Goal: Communication & Community: Answer question/provide support

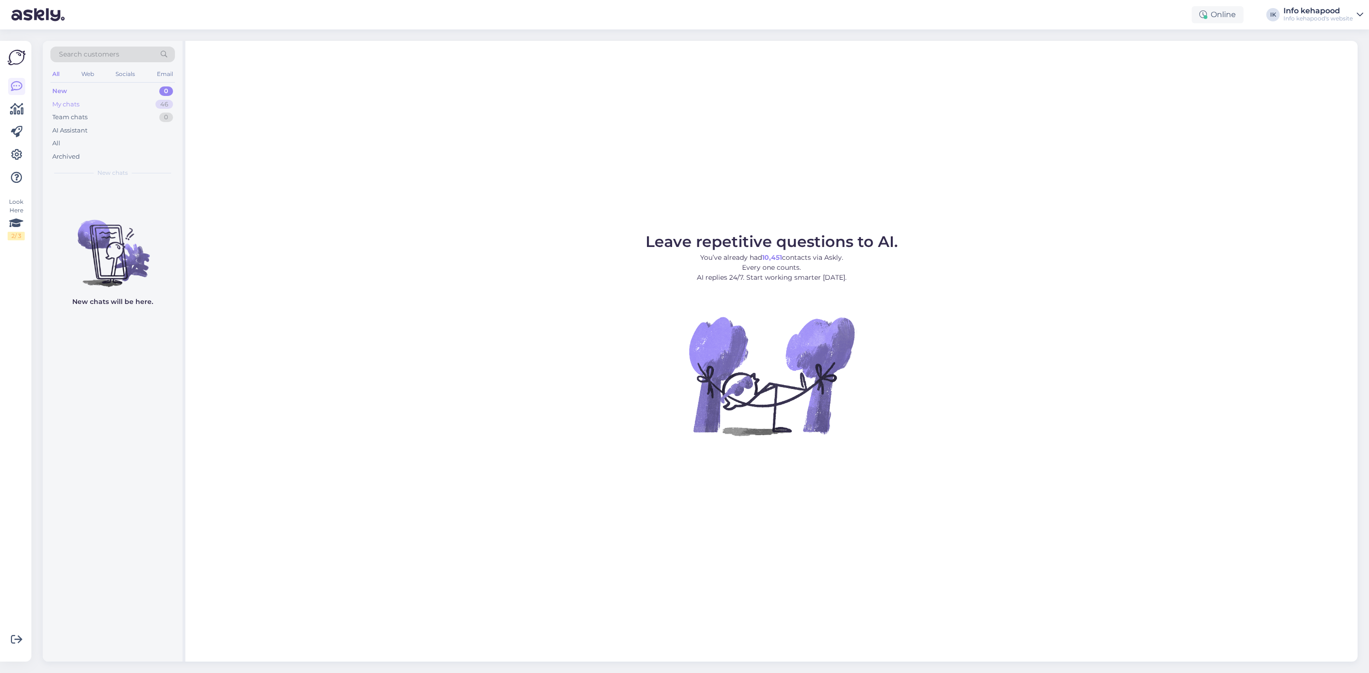
click at [107, 103] on div "My chats 46" at bounding box center [112, 104] width 125 height 13
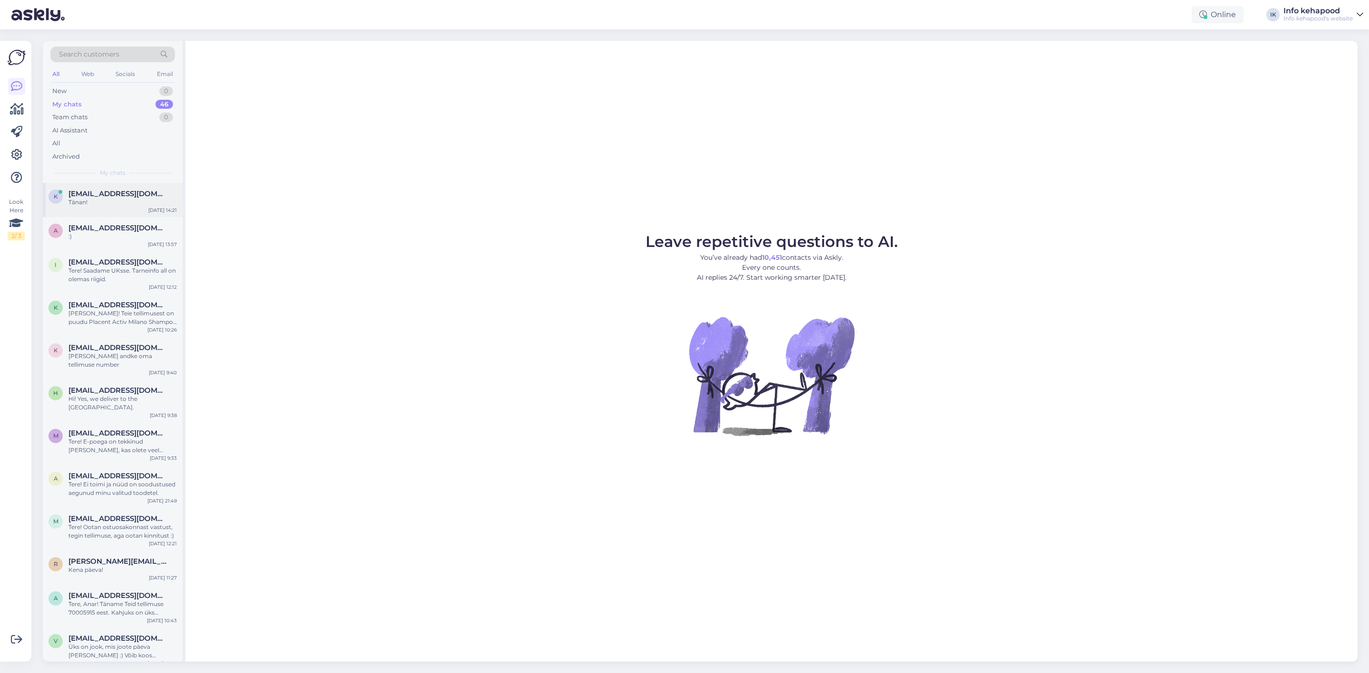
click at [117, 201] on div "Tänan!" at bounding box center [122, 202] width 108 height 9
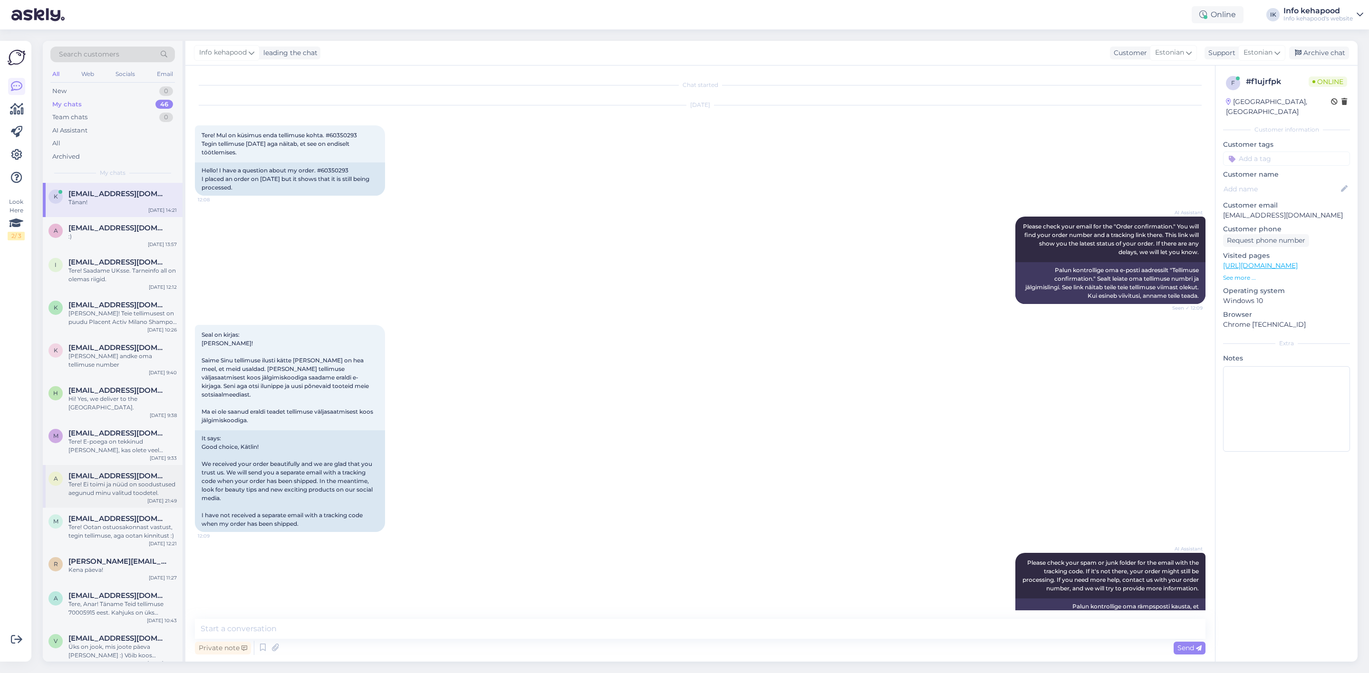
scroll to position [1257, 0]
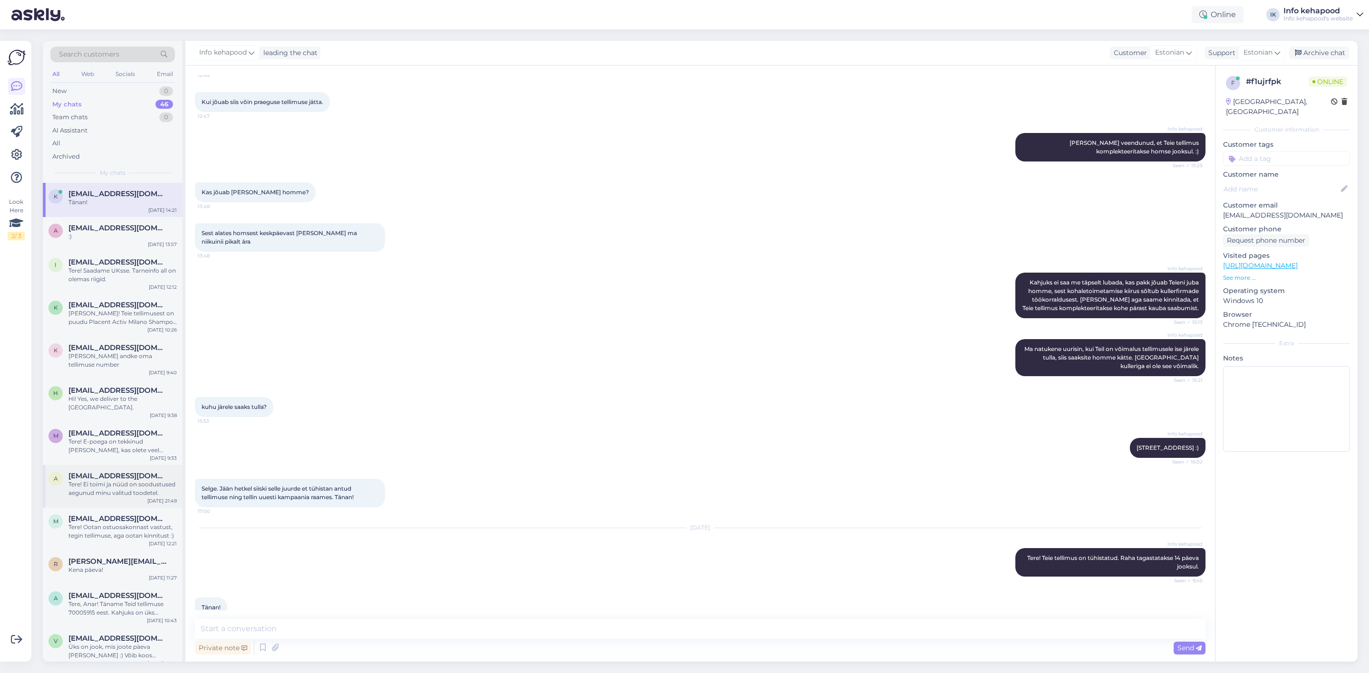
click at [115, 480] on div "Tere! Ei toimi ja nüüd on soodustused aegunud minu valitud toodetel." at bounding box center [122, 488] width 108 height 17
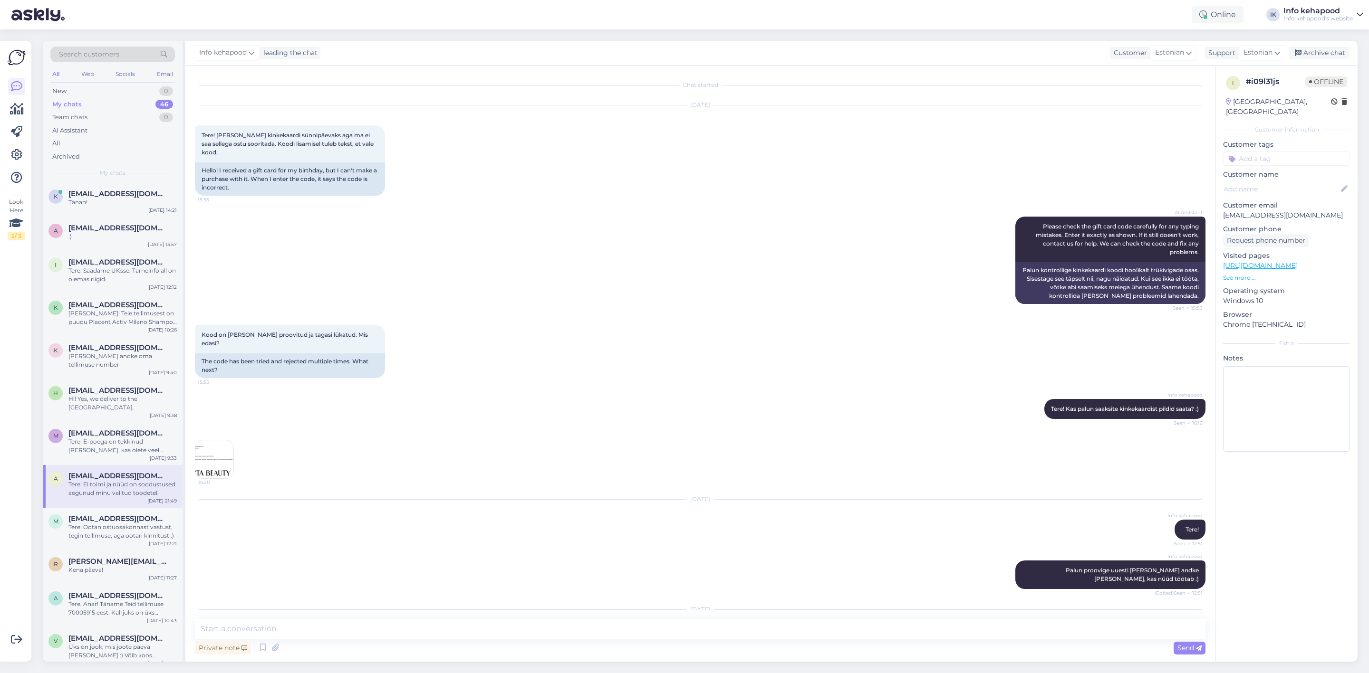
scroll to position [151, 0]
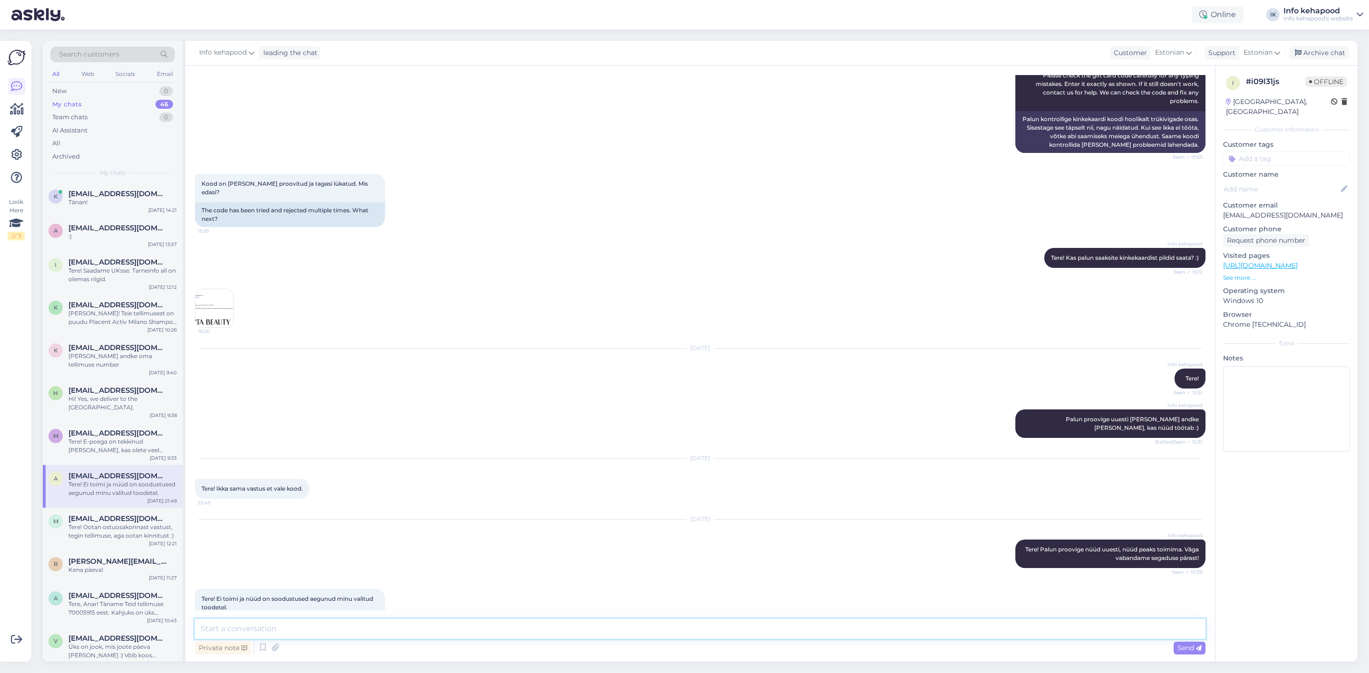
click at [242, 636] on textarea at bounding box center [700, 629] width 1010 height 20
type textarea "Tere!"
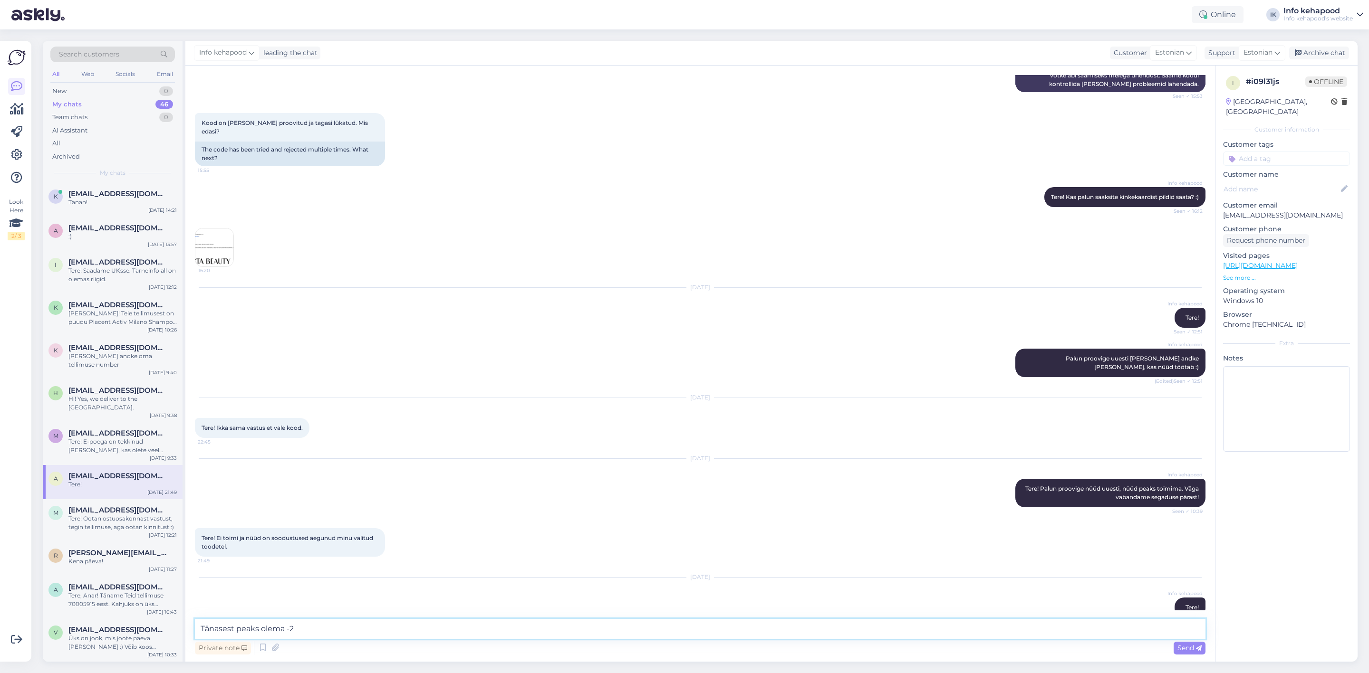
type textarea "Tänasest peaks olema -20"
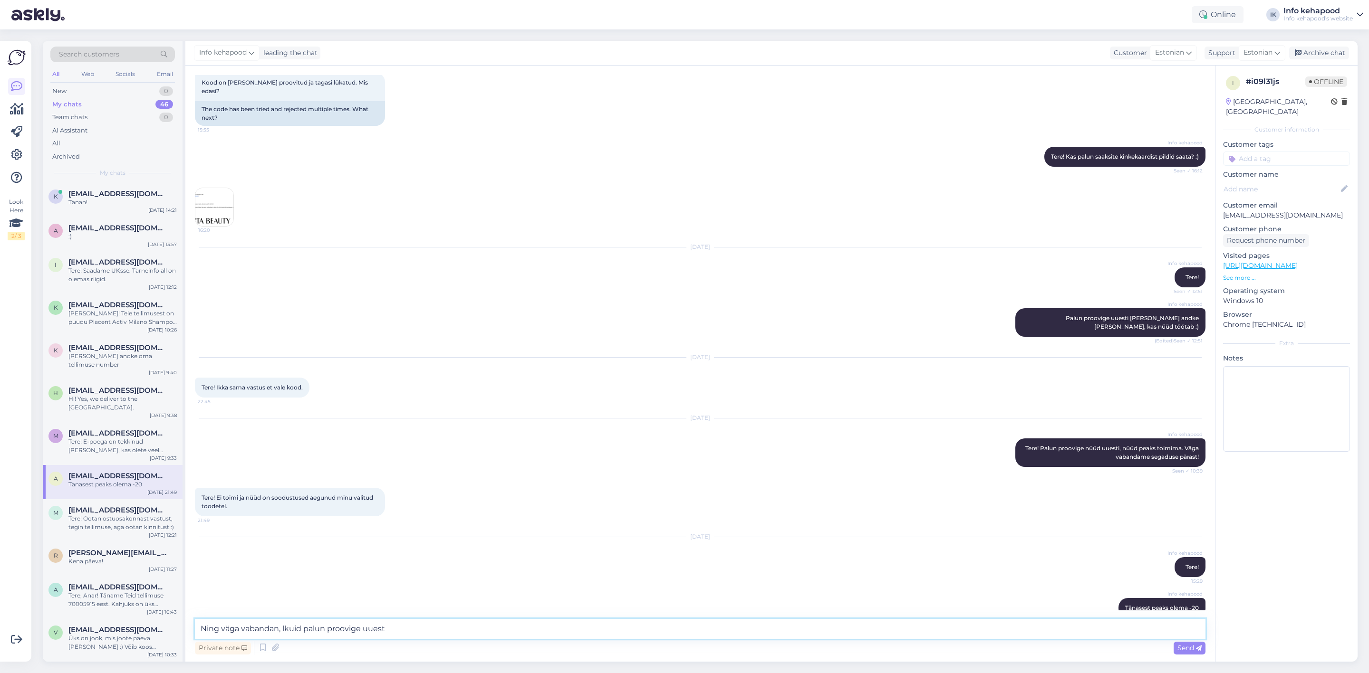
type textarea "Ning väga vabandan, lkuid palun proovige uuesti"
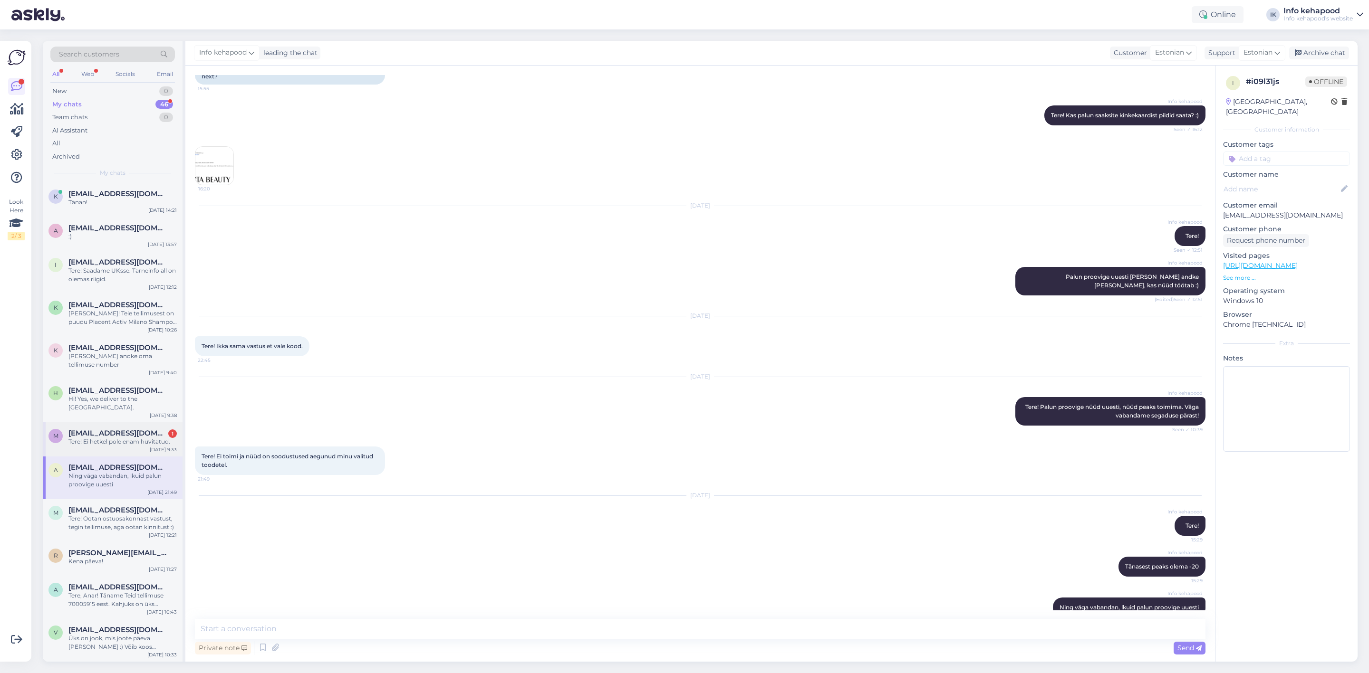
click at [76, 429] on span "[EMAIL_ADDRESS][DOMAIN_NAME]" at bounding box center [117, 433] width 99 height 9
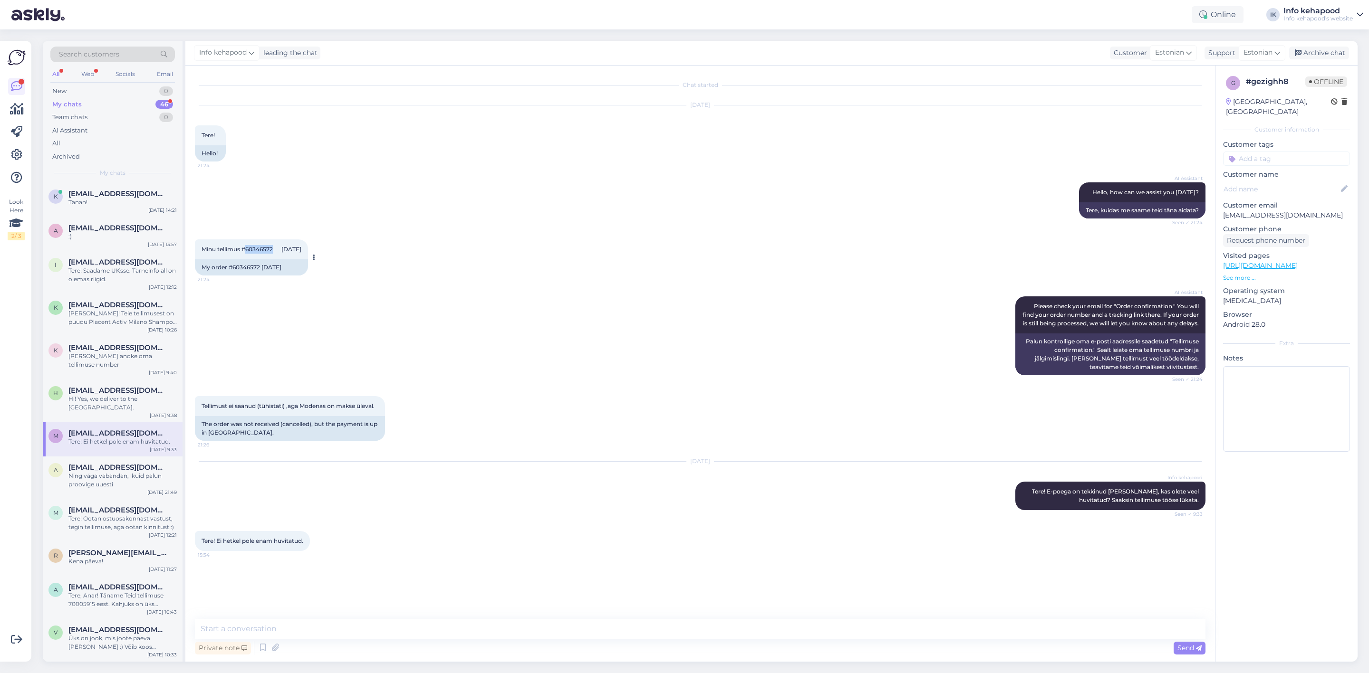
drag, startPoint x: 246, startPoint y: 249, endPoint x: 274, endPoint y: 248, distance: 28.1
click at [274, 248] on span "Minu tellimus #60346572 [DATE]" at bounding box center [251, 249] width 100 height 7
copy span "60346572"
click at [492, 295] on div "AI Assistant Please check your email for "Order confirmation." You will find yo…" at bounding box center [700, 336] width 1010 height 100
click at [291, 628] on textarea at bounding box center [700, 629] width 1010 height 20
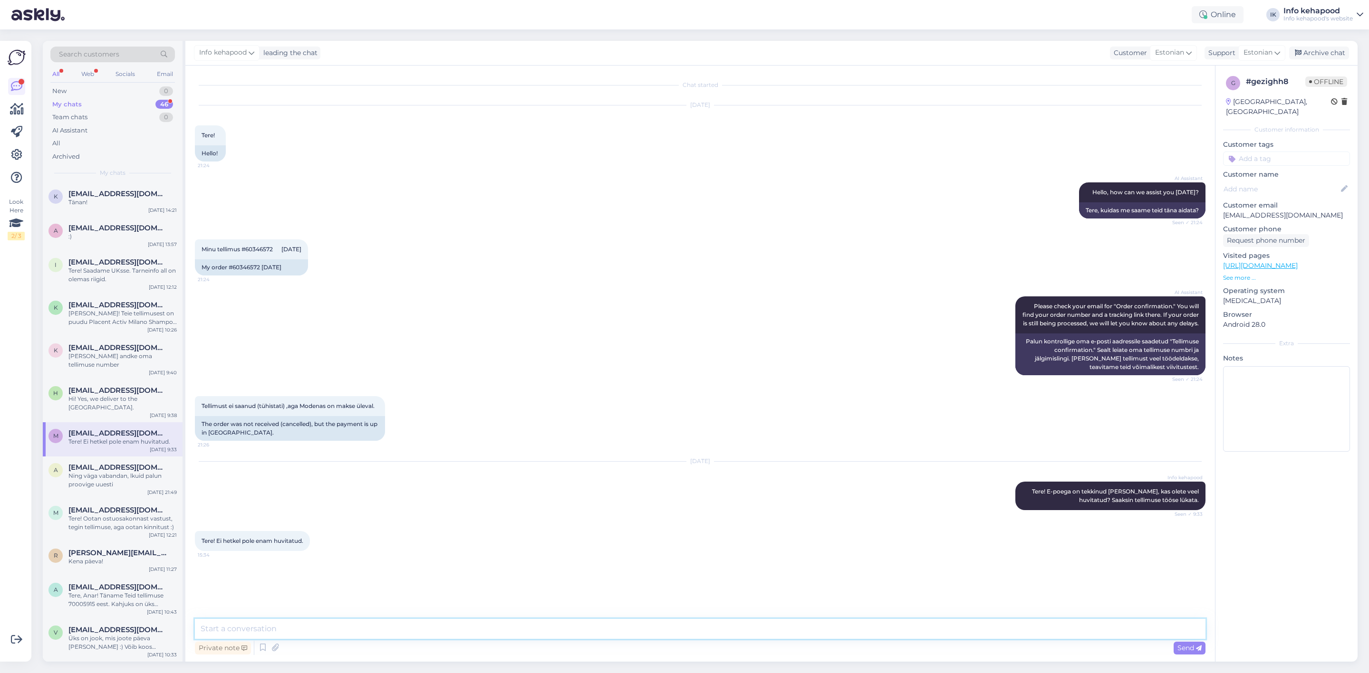
type textarea "T"
type textarea "[PERSON_NAME], et [PERSON_NAME] cancelled. Kas saan kuidagi veel aidata? :)"
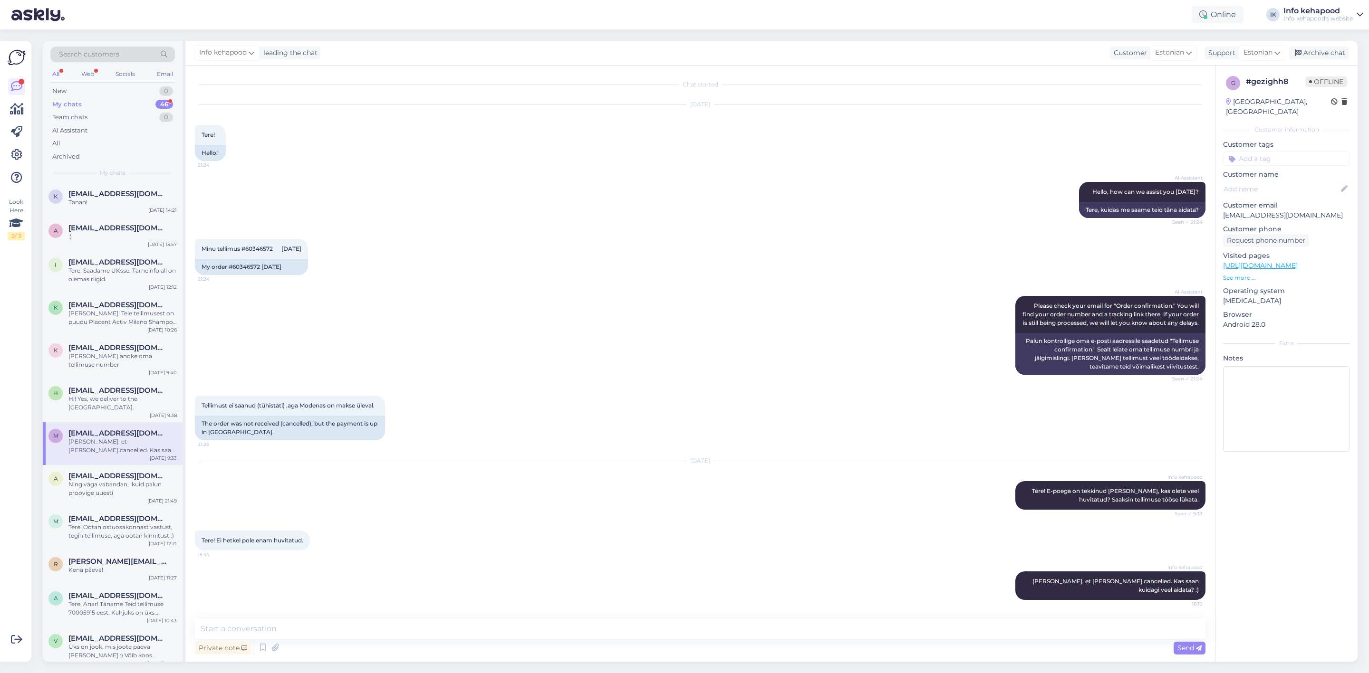
click at [142, 100] on div "My chats 46" at bounding box center [112, 104] width 125 height 13
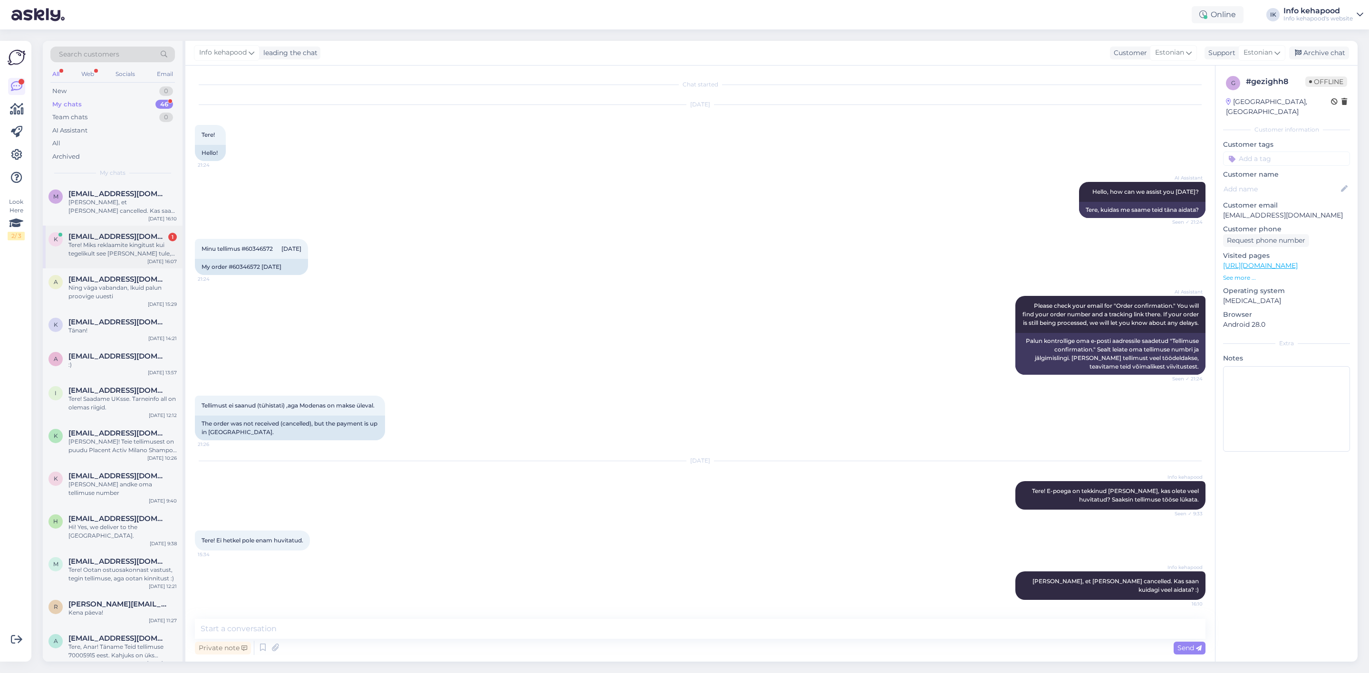
click at [114, 262] on div "k [EMAIL_ADDRESS][DOMAIN_NAME] 1 Tere! Miks reklaamite kingitust kui tegelikult…" at bounding box center [113, 247] width 140 height 43
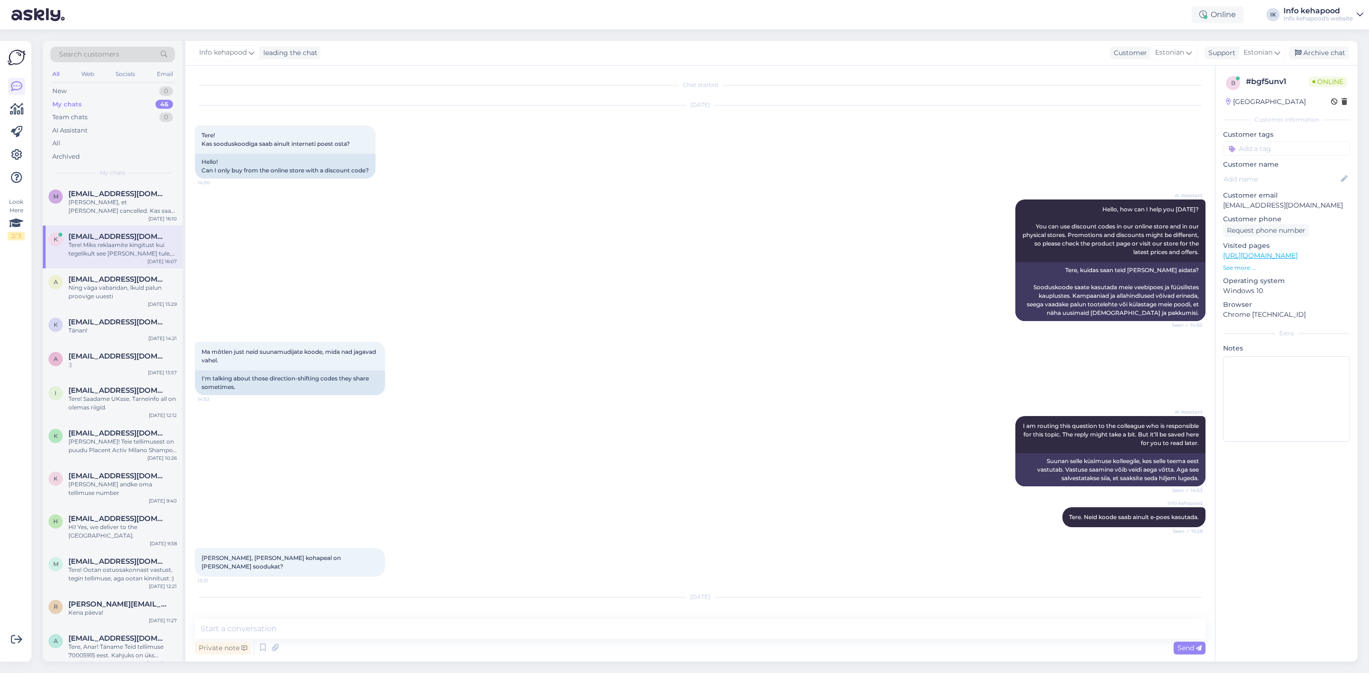
scroll to position [1481, 0]
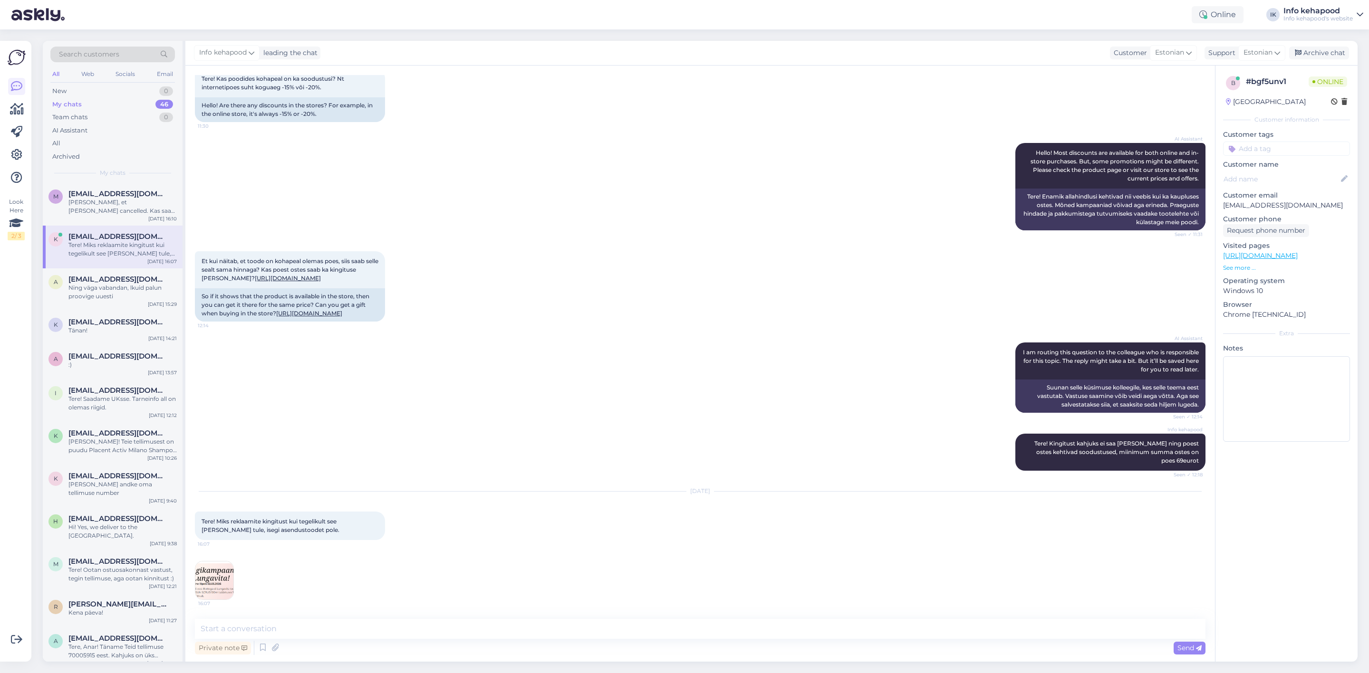
click at [227, 585] on img at bounding box center [214, 581] width 38 height 38
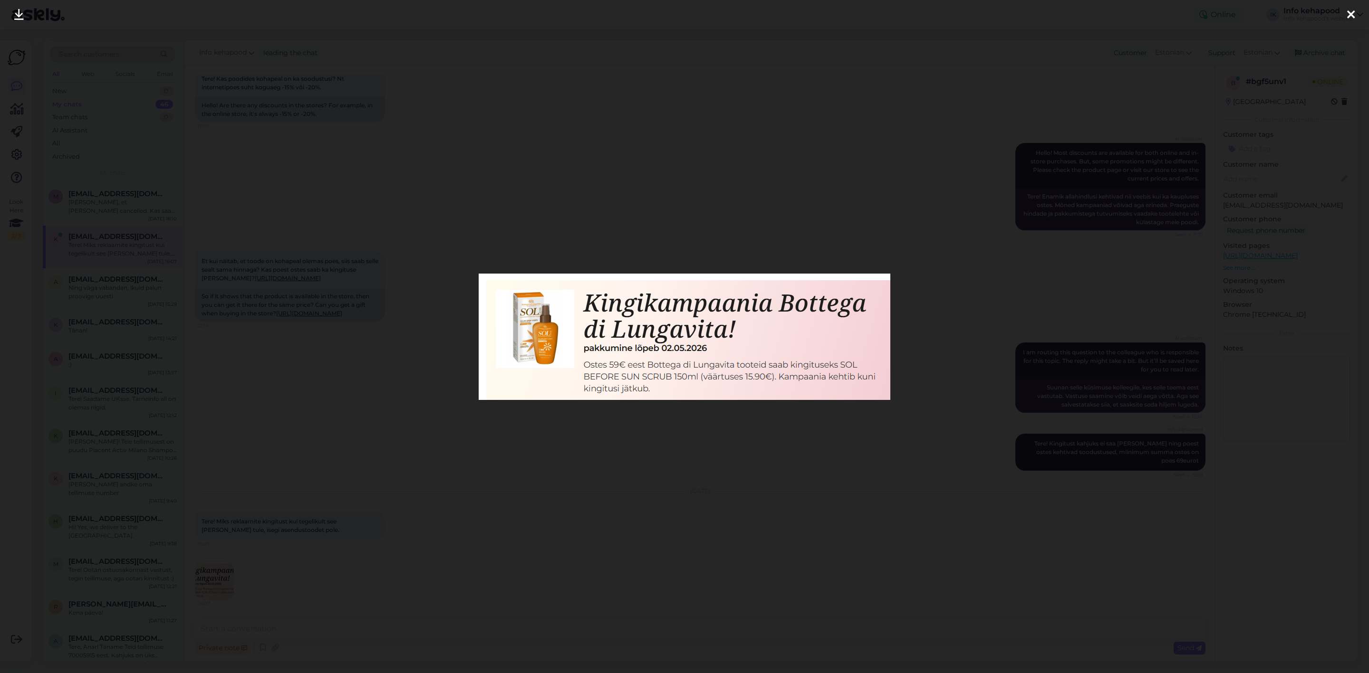
click at [316, 374] on div at bounding box center [684, 336] width 1369 height 673
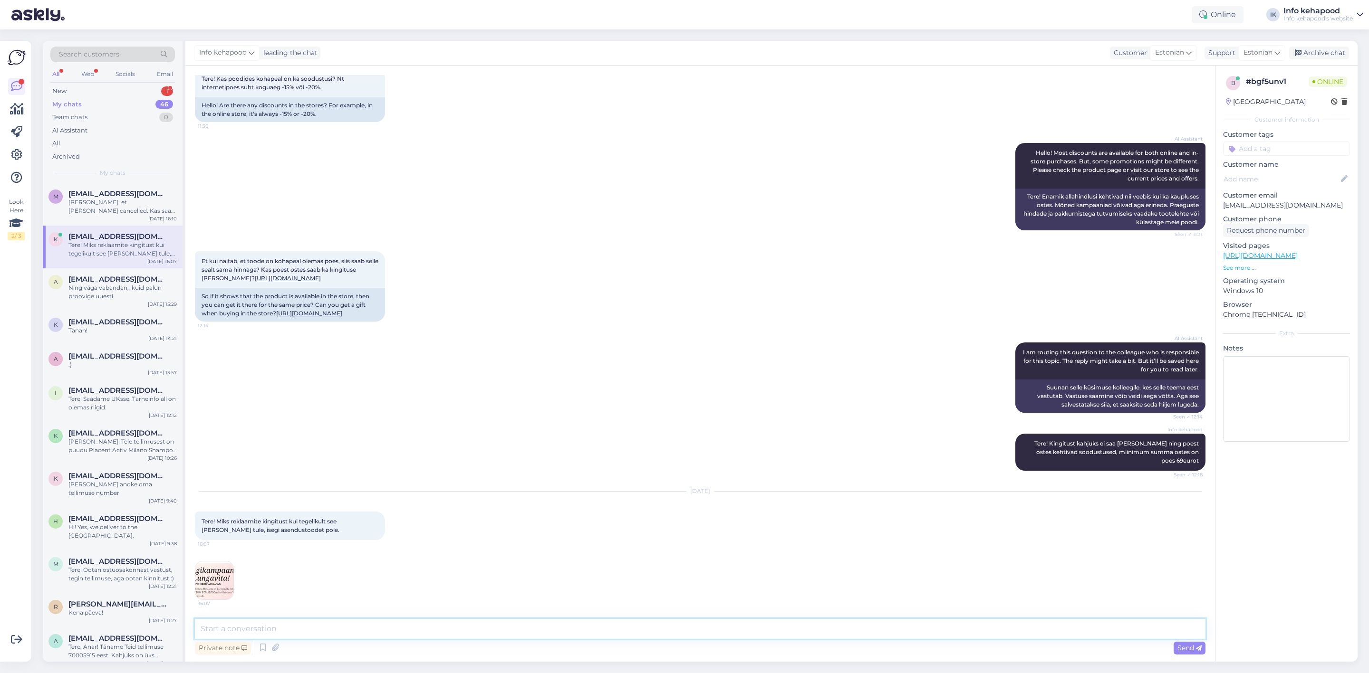
click at [365, 629] on textarea at bounding box center [700, 629] width 1010 height 20
click at [221, 577] on img at bounding box center [214, 581] width 38 height 38
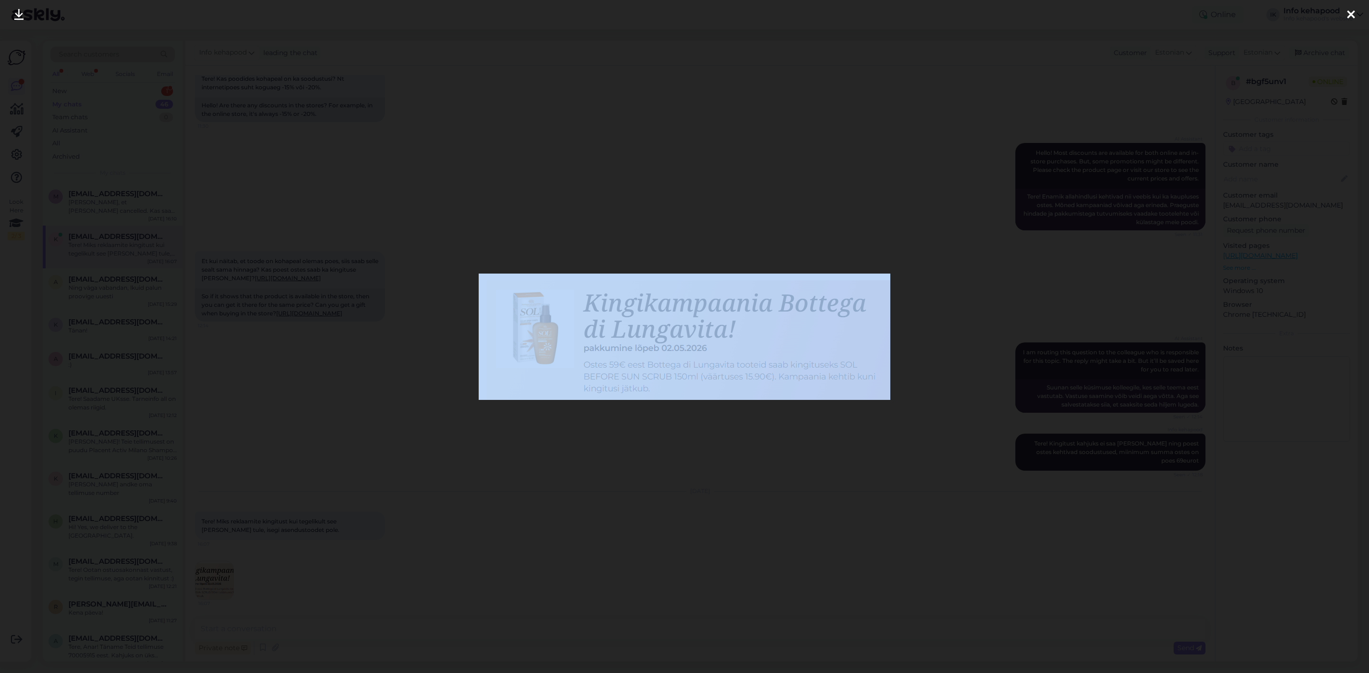
click at [221, 577] on div at bounding box center [684, 336] width 1369 height 673
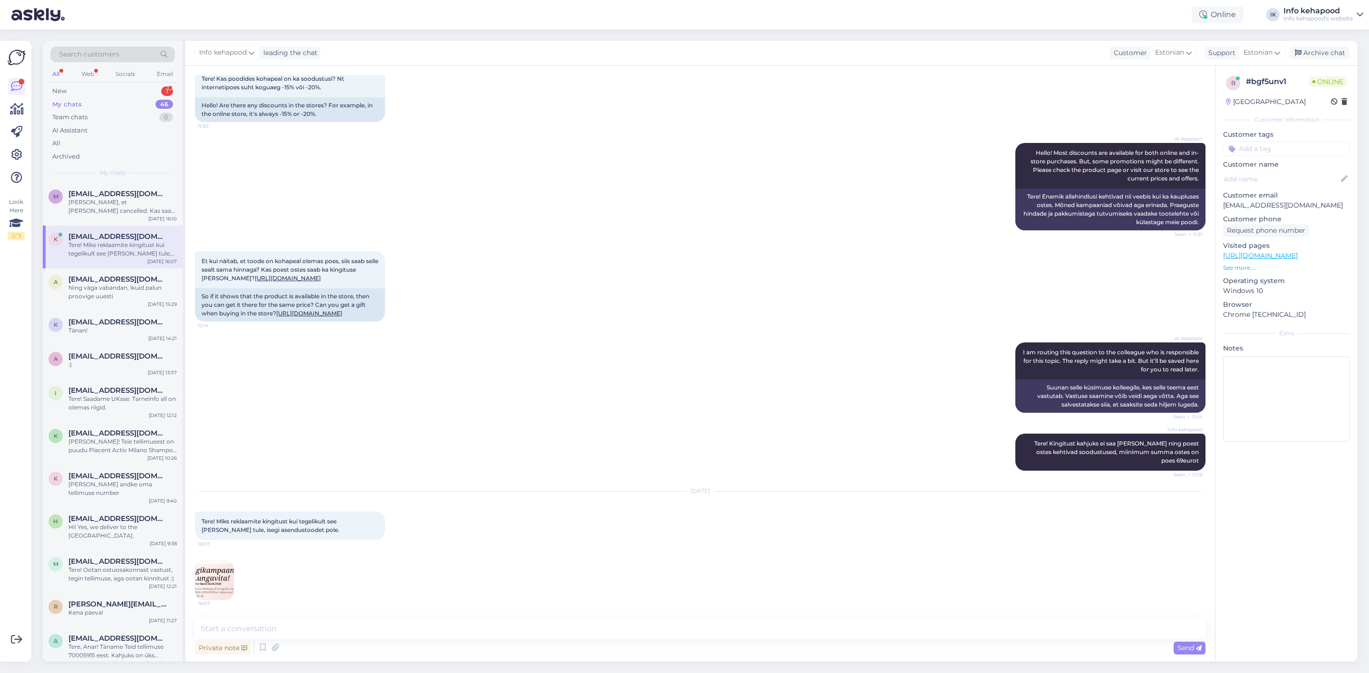
click at [228, 577] on img at bounding box center [214, 581] width 38 height 38
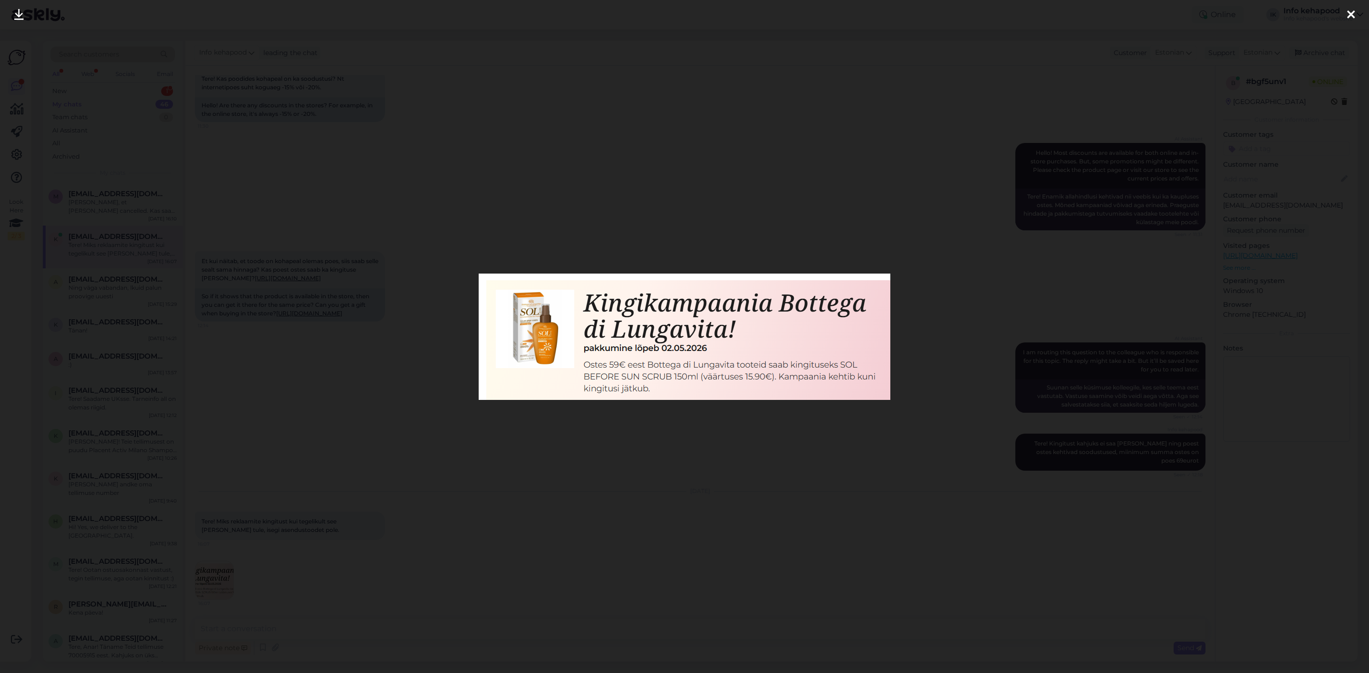
click at [464, 431] on div at bounding box center [684, 336] width 1369 height 673
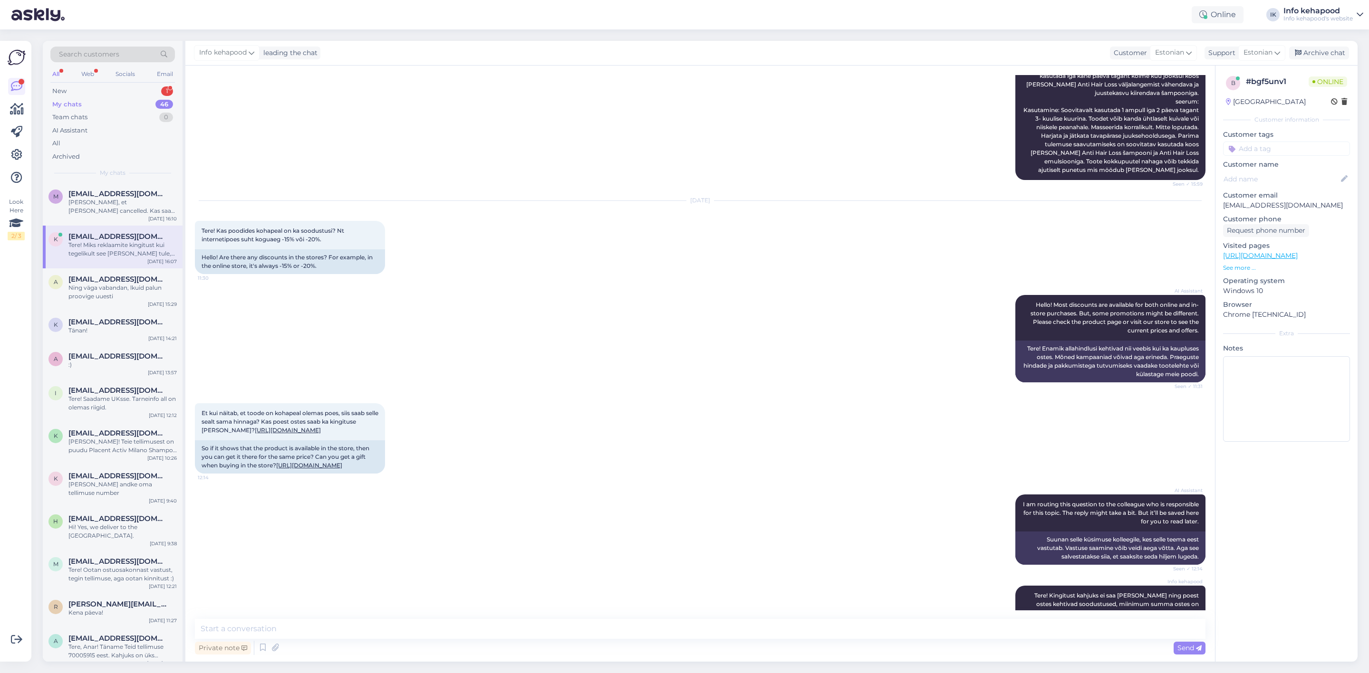
scroll to position [1267, 0]
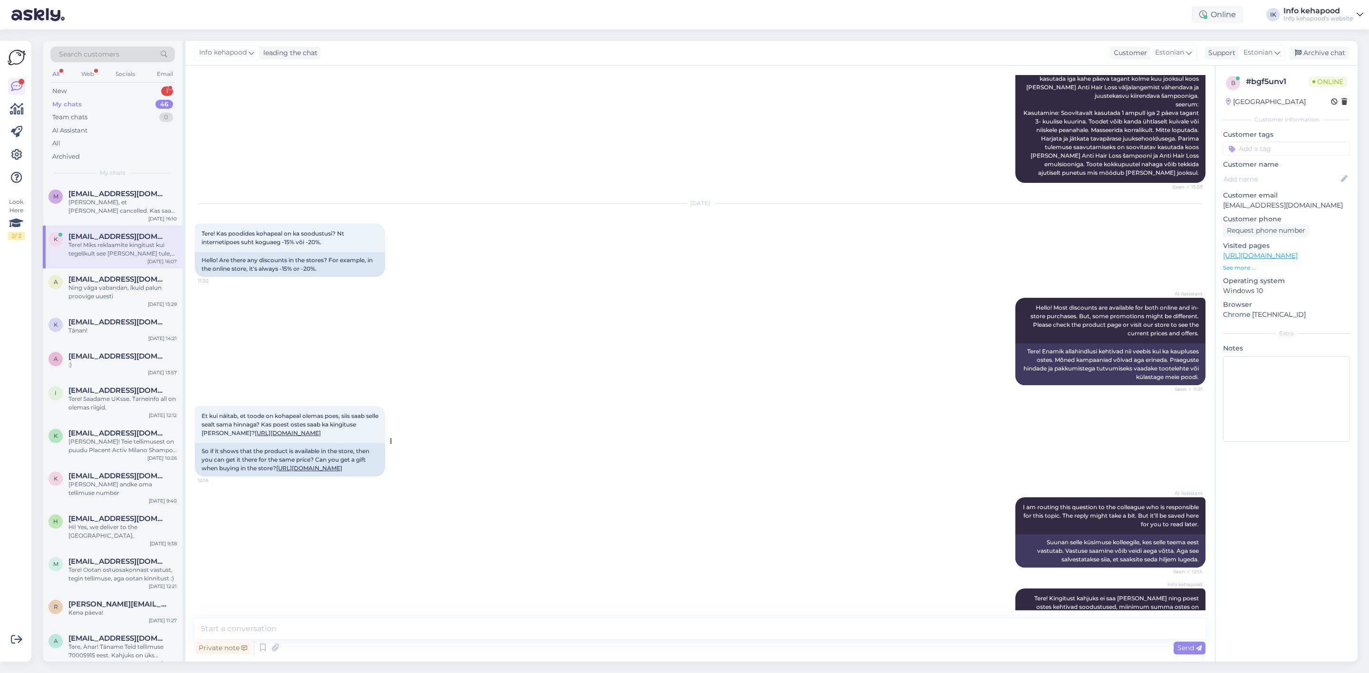
click at [301, 437] on link "[URL][DOMAIN_NAME]" at bounding box center [288, 433] width 66 height 7
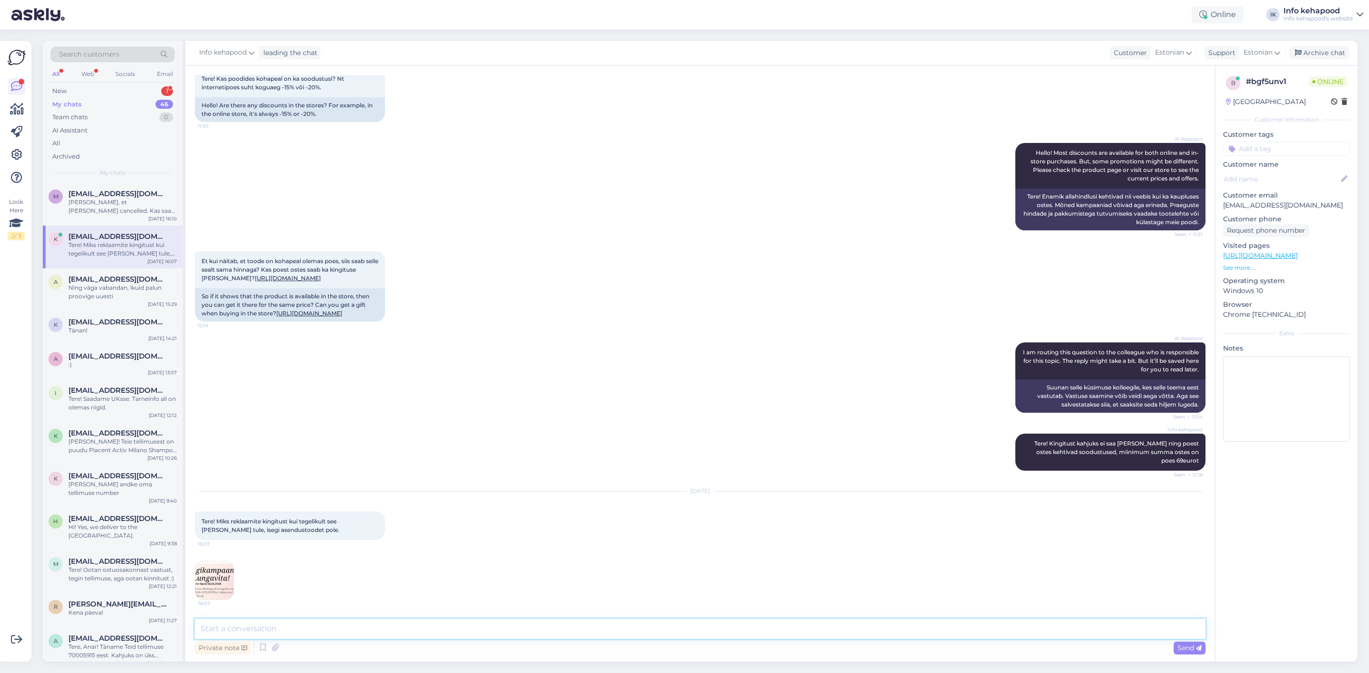
click at [751, 626] on textarea at bounding box center [700, 629] width 1010 height 20
click at [744, 623] on textarea at bounding box center [700, 629] width 1010 height 20
click at [368, 513] on div "Tere! Miks reklaamite kingitust kui tegelikult see [PERSON_NAME] tule, isegi as…" at bounding box center [290, 526] width 190 height 29
click at [130, 75] on div "Socials" at bounding box center [125, 74] width 23 height 12
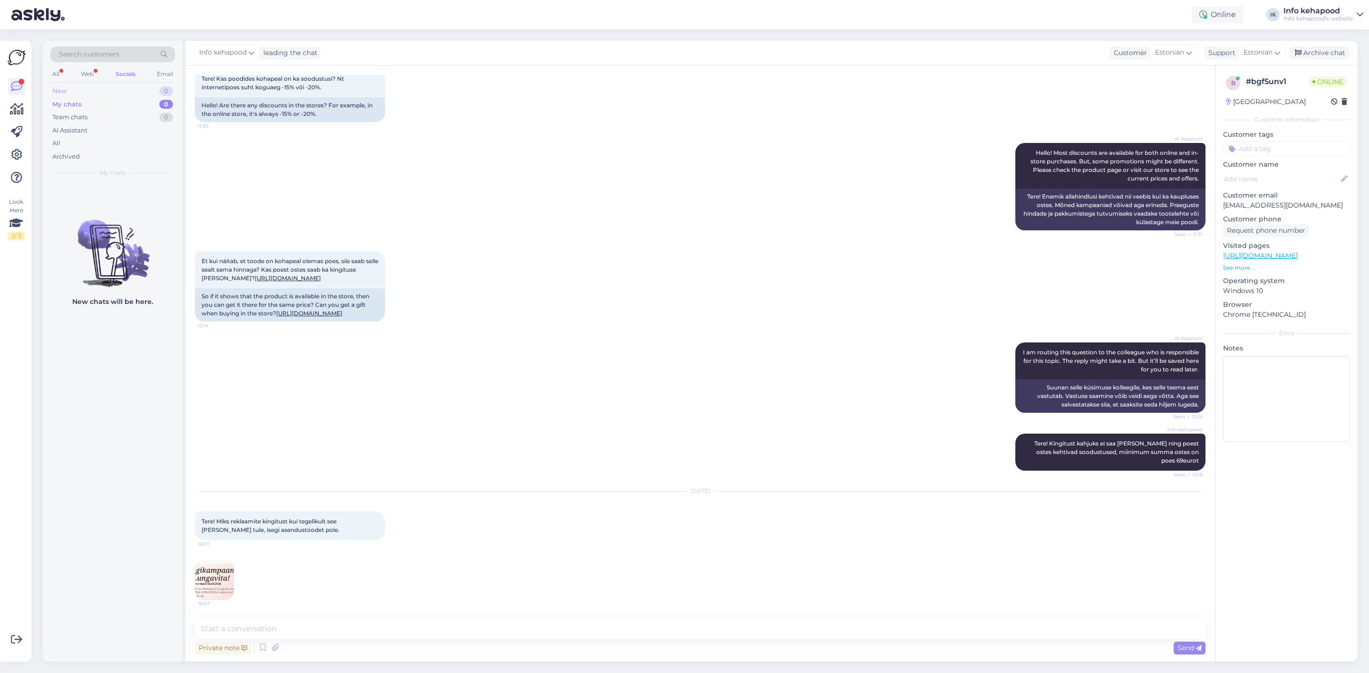
click at [130, 88] on div "New 0" at bounding box center [112, 91] width 125 height 13
click at [130, 89] on div "New 0" at bounding box center [112, 91] width 125 height 13
click at [88, 96] on div "New 0" at bounding box center [112, 91] width 125 height 13
click at [86, 69] on div "Web" at bounding box center [87, 74] width 17 height 12
click at [88, 206] on div "tellimuse nr: 60350982" at bounding box center [122, 202] width 108 height 9
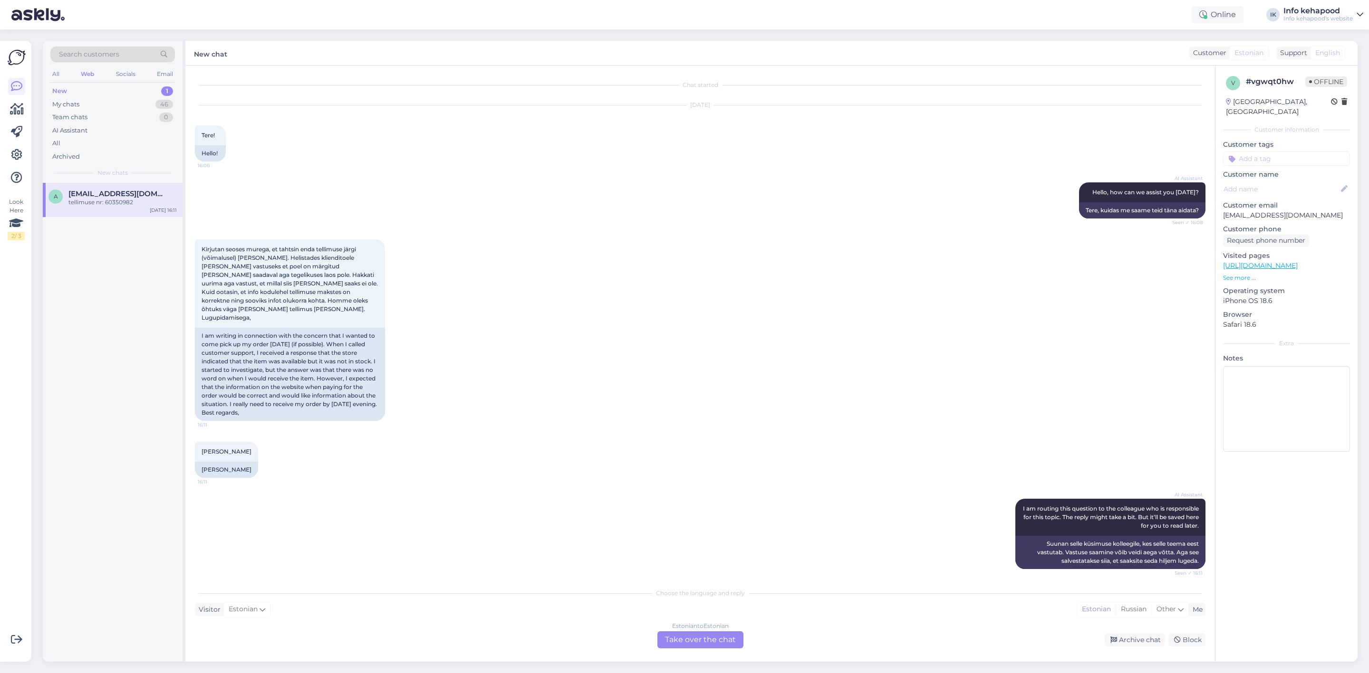
scroll to position [0, 0]
click at [661, 636] on div "Estonian to Estonian Take over the chat" at bounding box center [700, 640] width 86 height 17
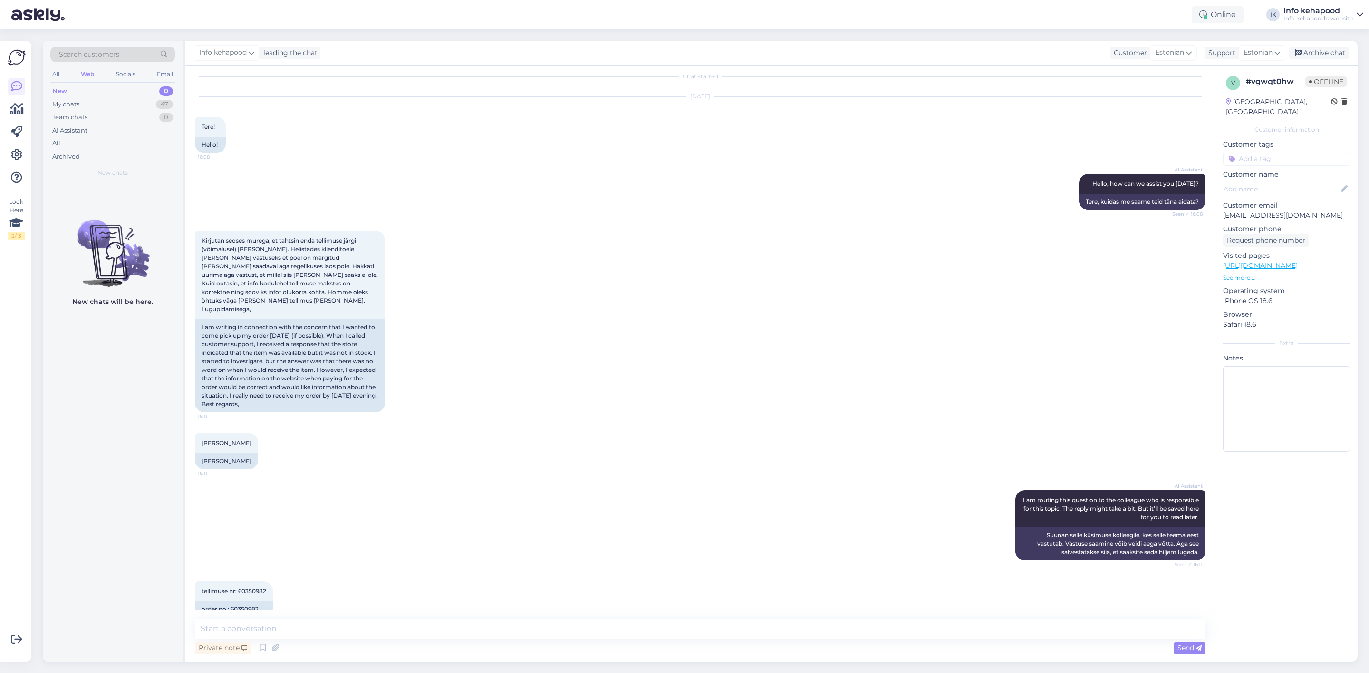
scroll to position [17, 0]
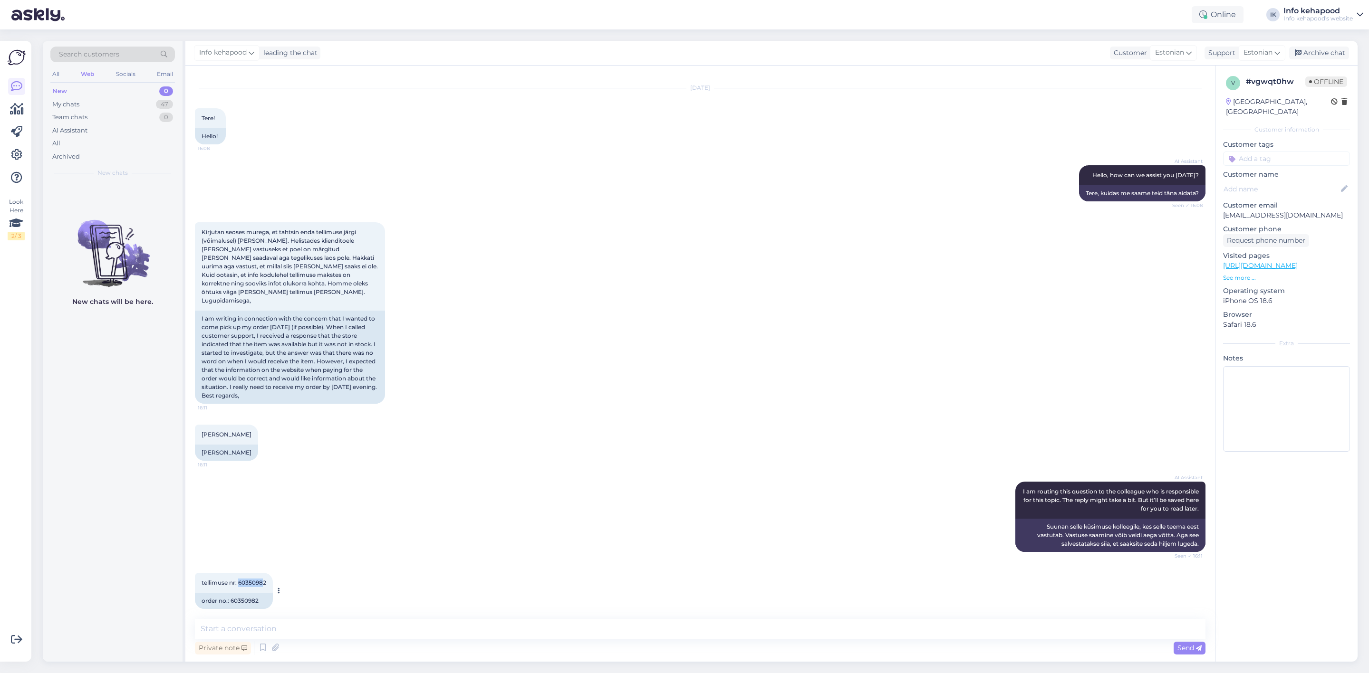
drag, startPoint x: 239, startPoint y: 573, endPoint x: 266, endPoint y: 570, distance: 26.7
click at [264, 573] on div "tellimuse nr: 60350982 16:11" at bounding box center [234, 583] width 78 height 20
click at [573, 494] on div "AI Assistant I am routing this question to the colleague who is responsible for…" at bounding box center [700, 516] width 1010 height 91
click at [326, 633] on textarea at bounding box center [700, 629] width 1010 height 20
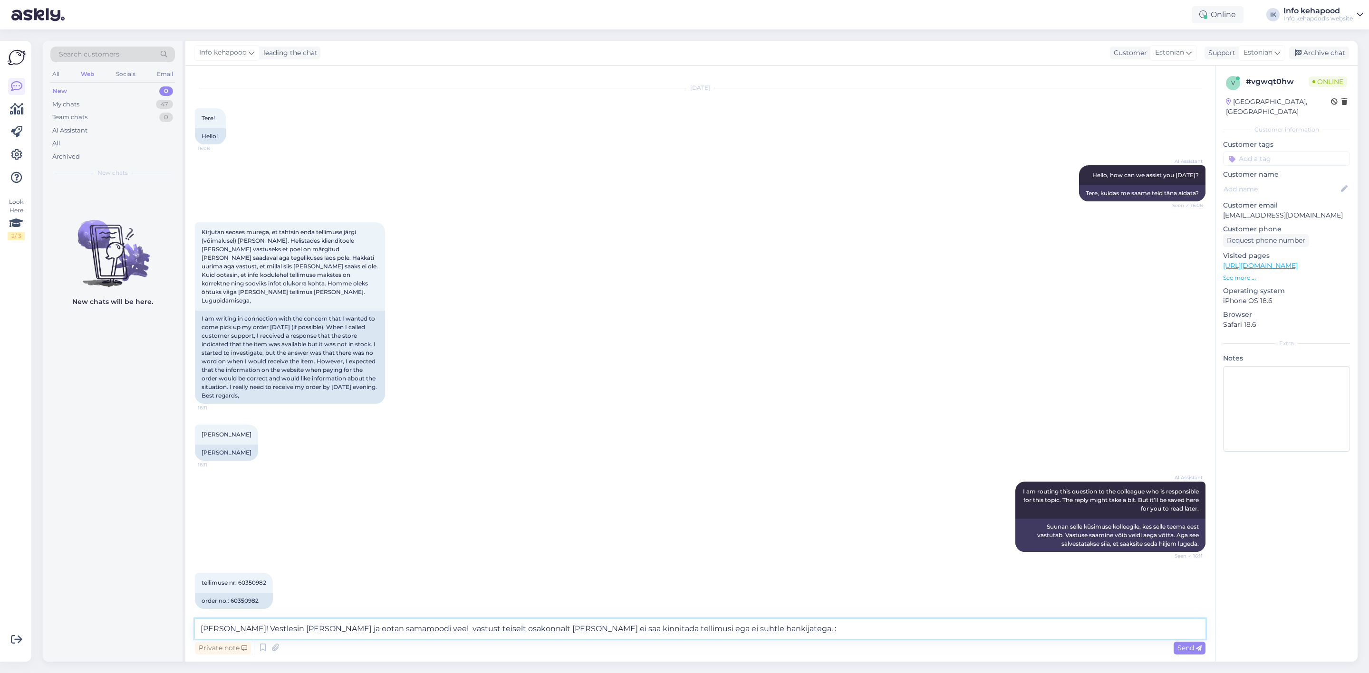
type textarea "[PERSON_NAME]! Vestlesin [PERSON_NAME] ja ootan samamoodi veel vastust teiselt …"
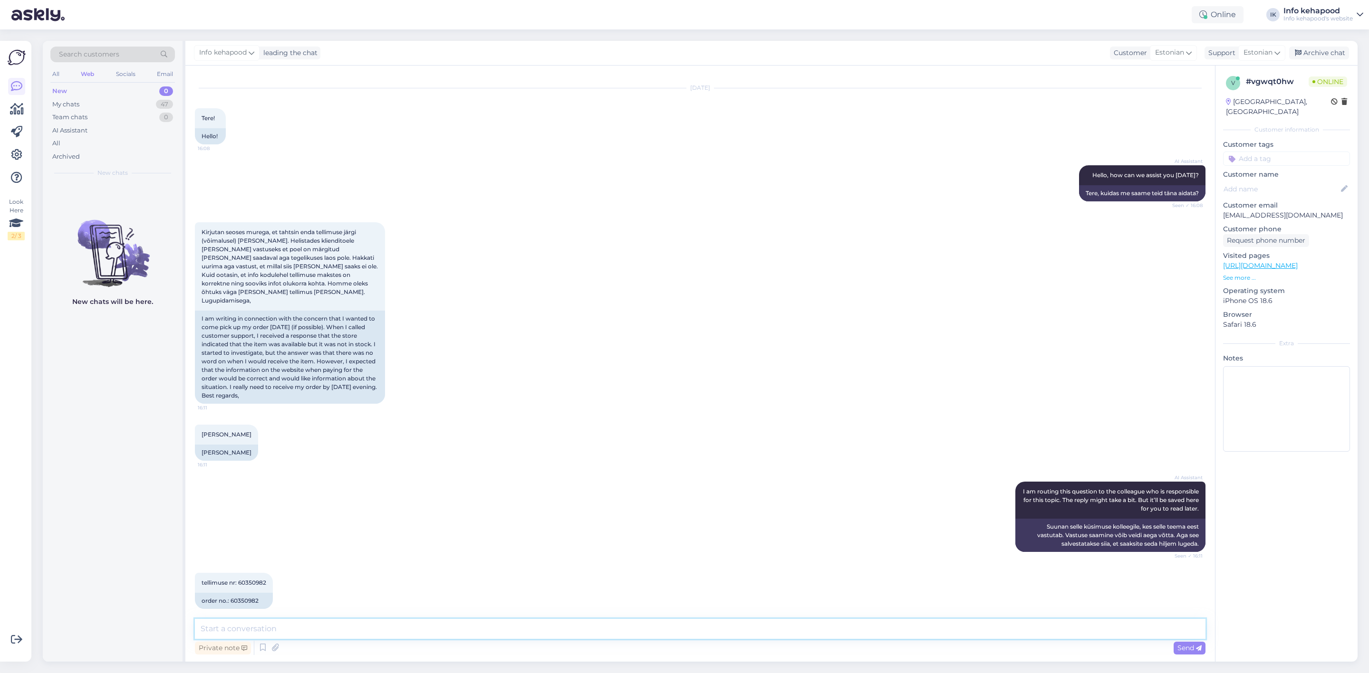
scroll to position [75, 0]
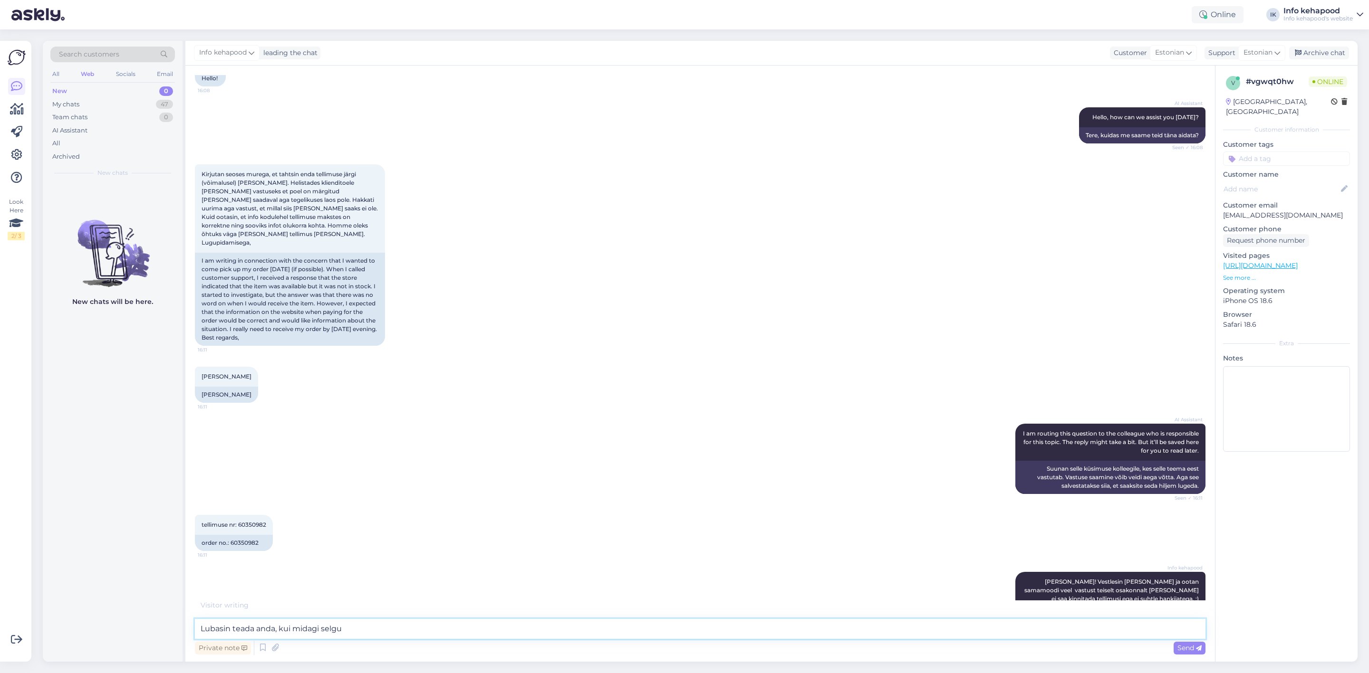
type textarea "Lubasin teada anda, kui midagi selgub"
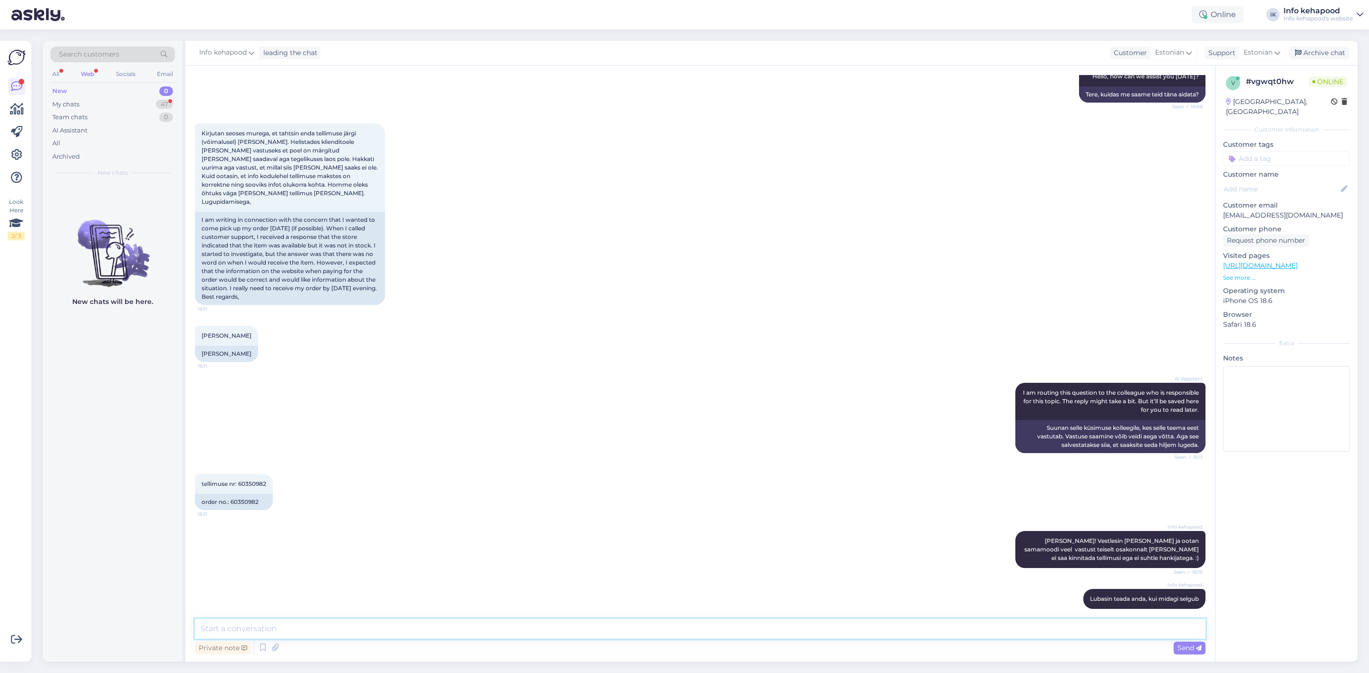
scroll to position [157, 0]
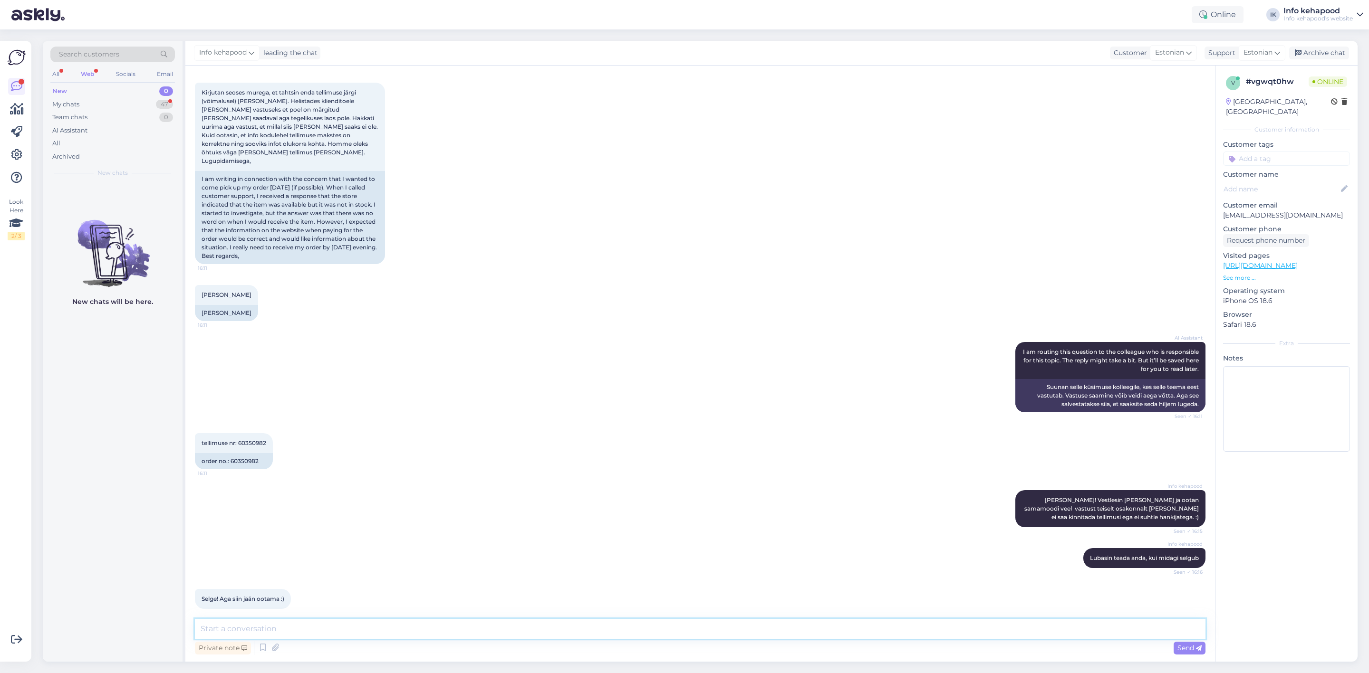
type textarea "a"
type textarea "Aitäh! Seniks kena päeva! :)"
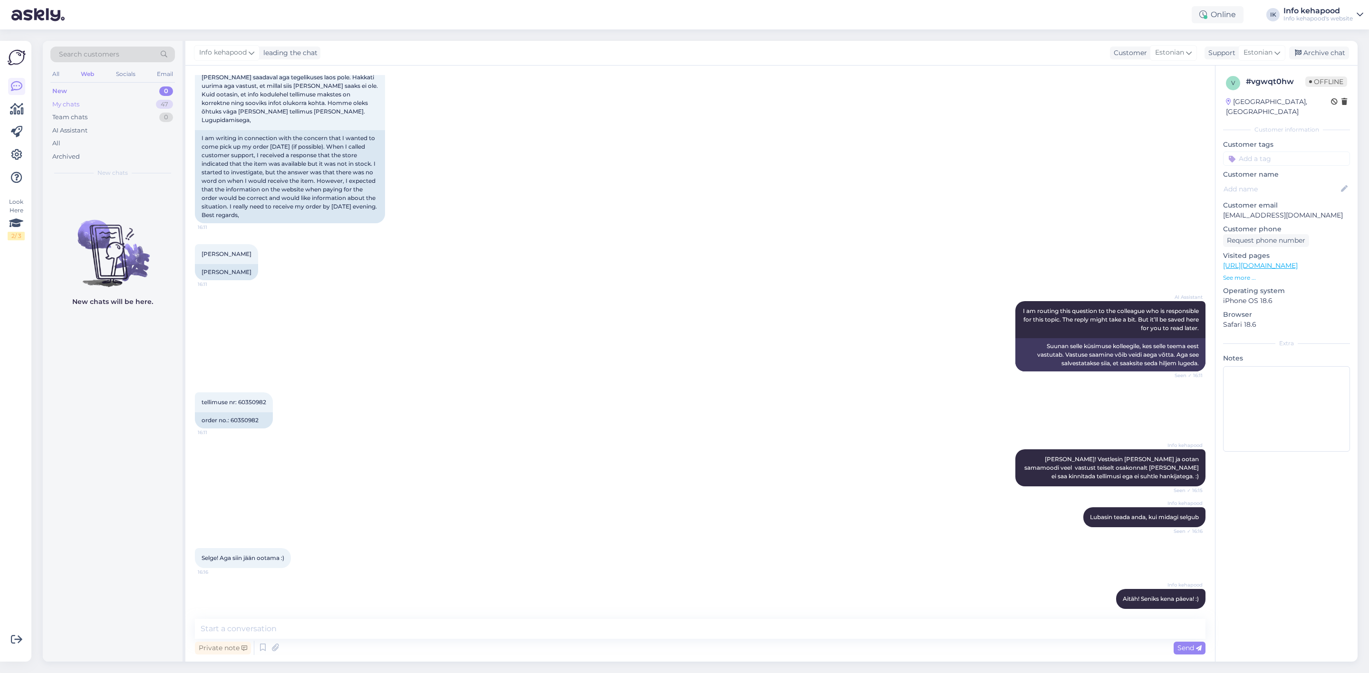
click at [112, 106] on div "My chats 47" at bounding box center [112, 104] width 125 height 13
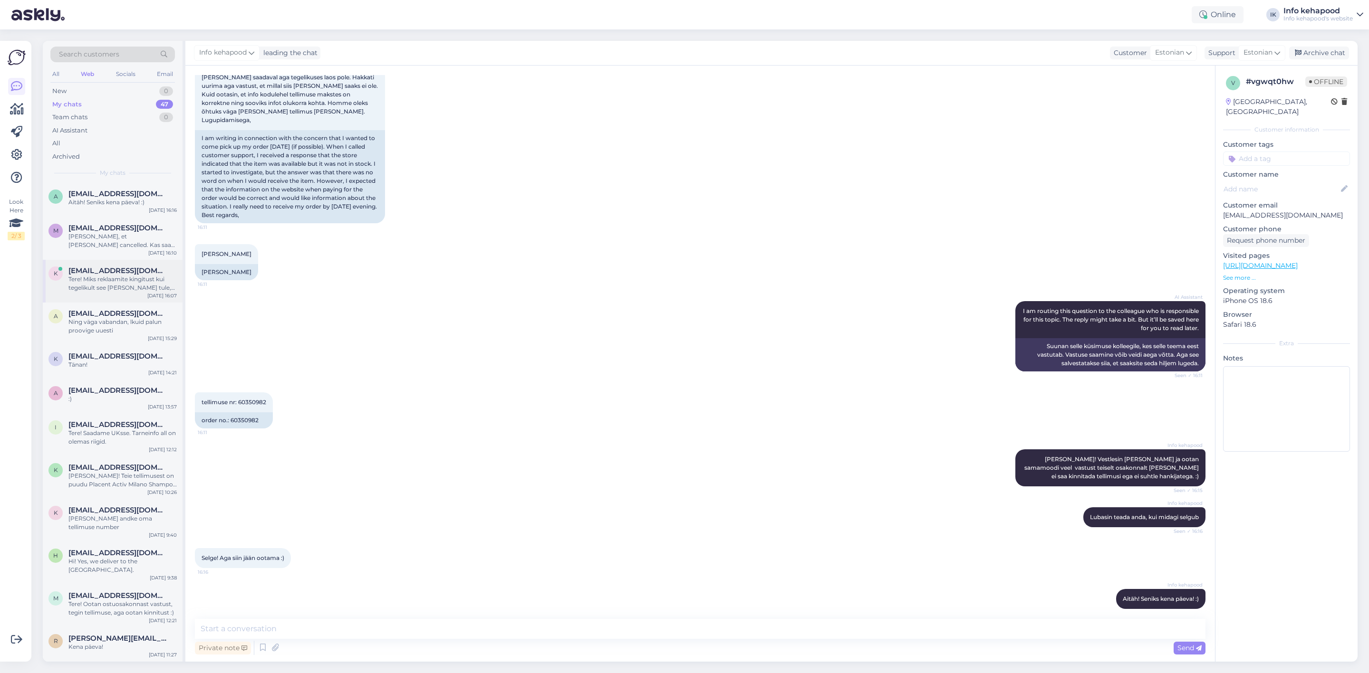
click at [143, 289] on div "Tere! Miks reklaamite kingitust kui tegelikult see [PERSON_NAME] tule, isegi as…" at bounding box center [122, 283] width 108 height 17
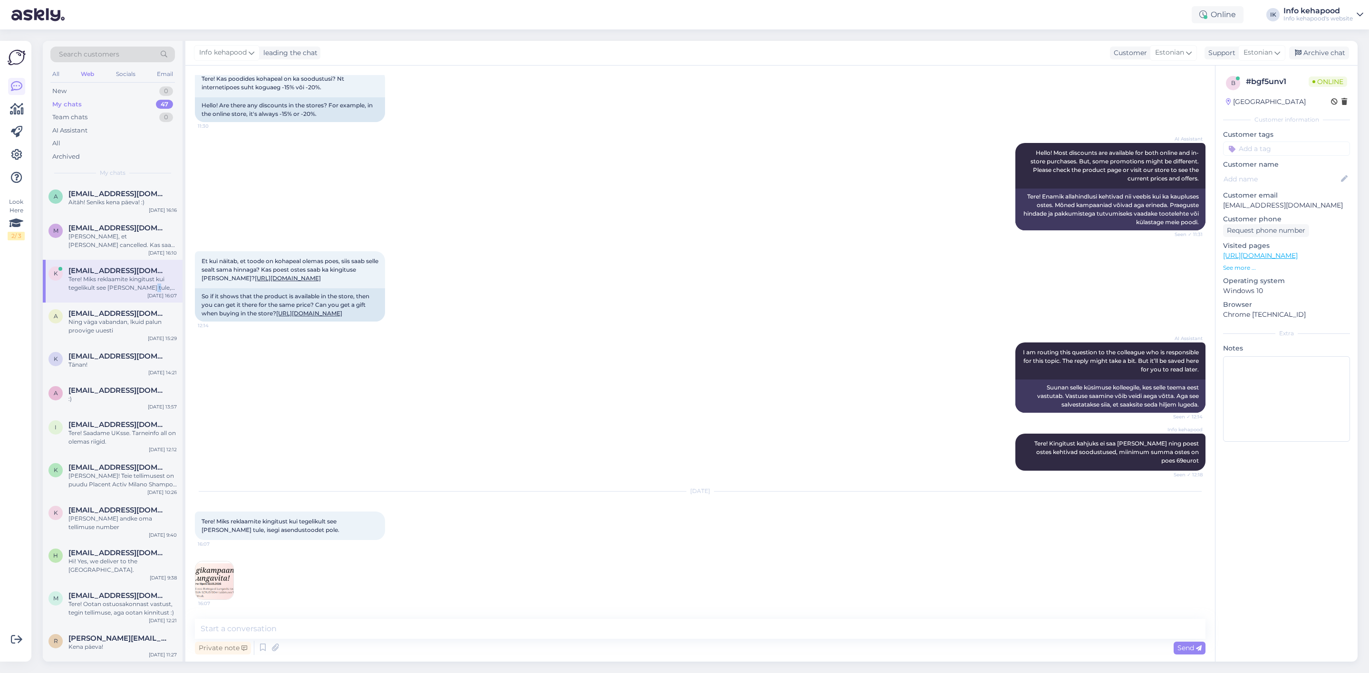
scroll to position [1481, 0]
click at [310, 634] on textarea at bounding box center [700, 629] width 1010 height 20
type textarea "Tere! Eelnev vestlus käis esinduskaupluste kohta. :)"
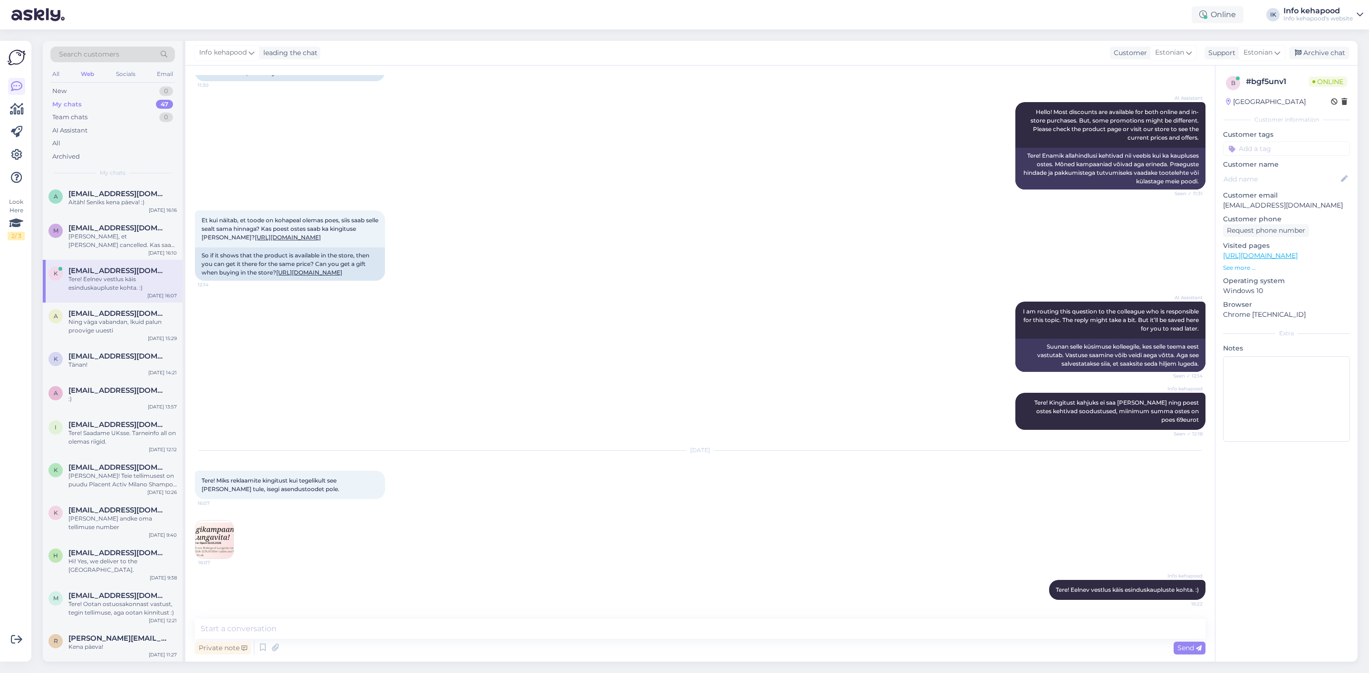
click at [227, 540] on img at bounding box center [214, 540] width 38 height 38
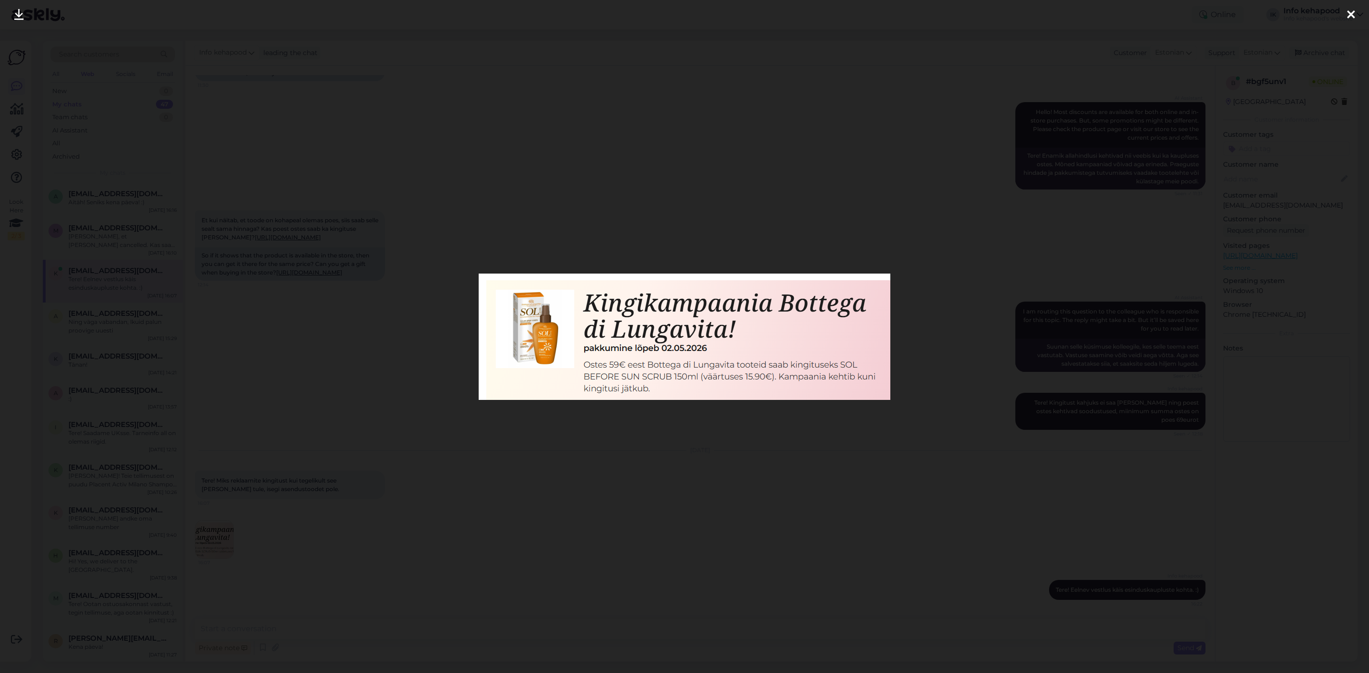
click at [319, 473] on div at bounding box center [684, 336] width 1369 height 673
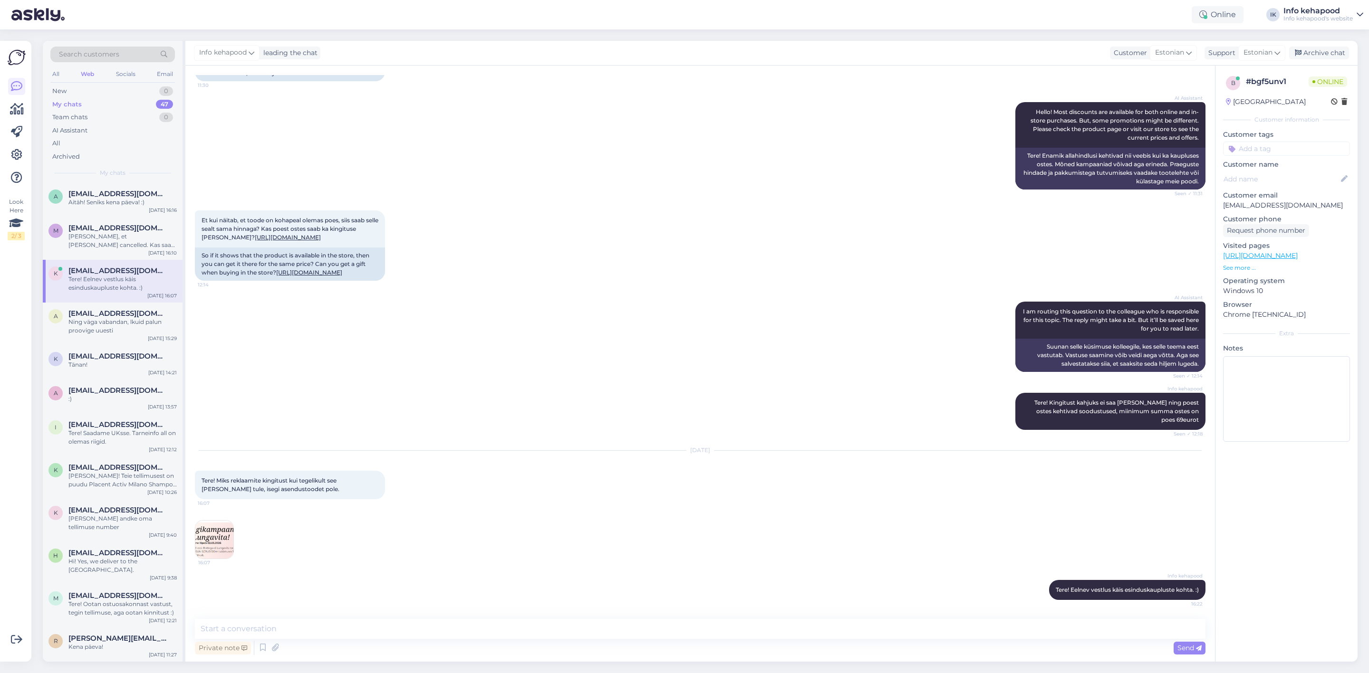
click at [224, 534] on img at bounding box center [214, 540] width 38 height 38
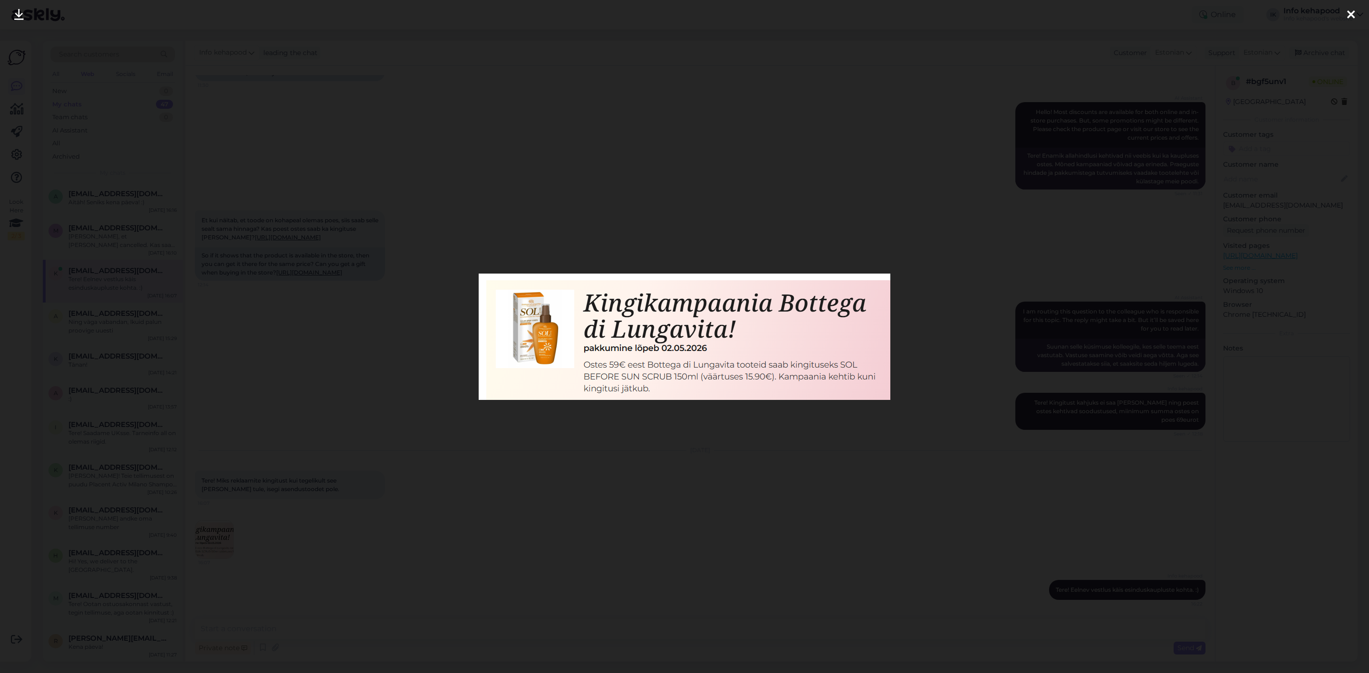
click at [460, 534] on div at bounding box center [684, 336] width 1369 height 673
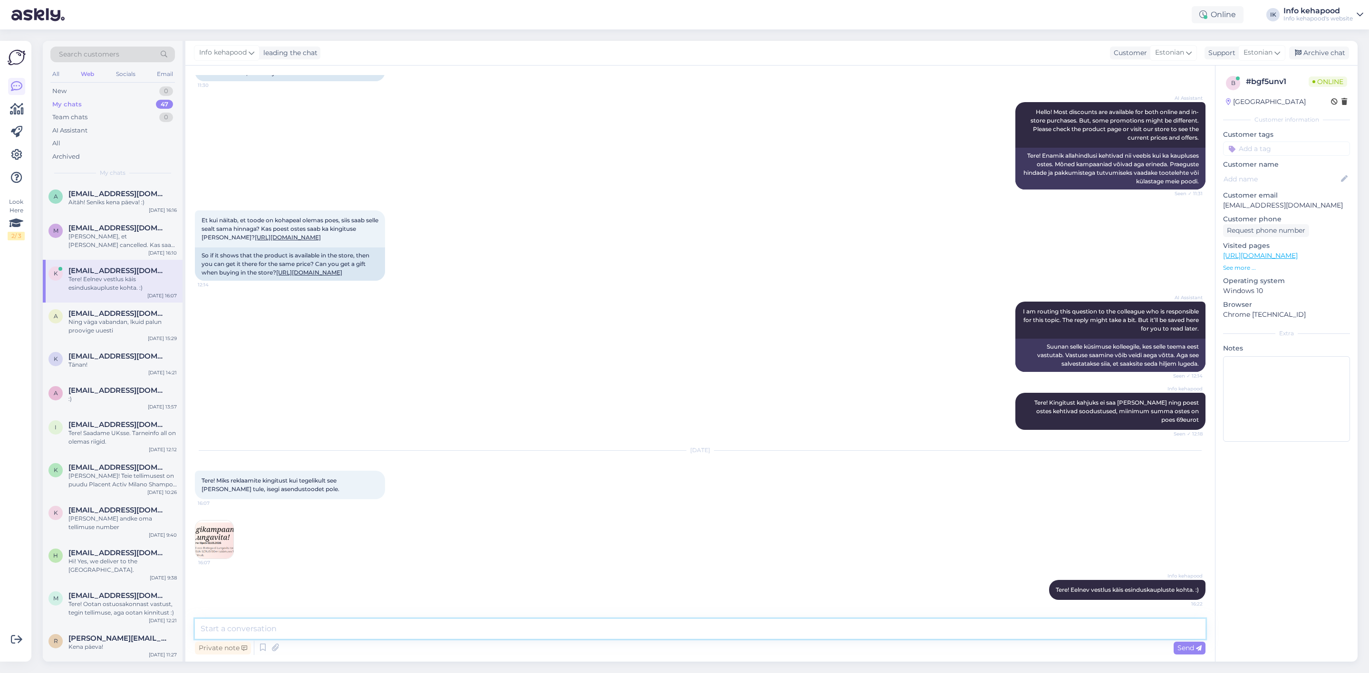
click at [331, 627] on textarea at bounding box center [700, 629] width 1010 height 20
type textarea "Kas Teil on tehtud tellimus?"
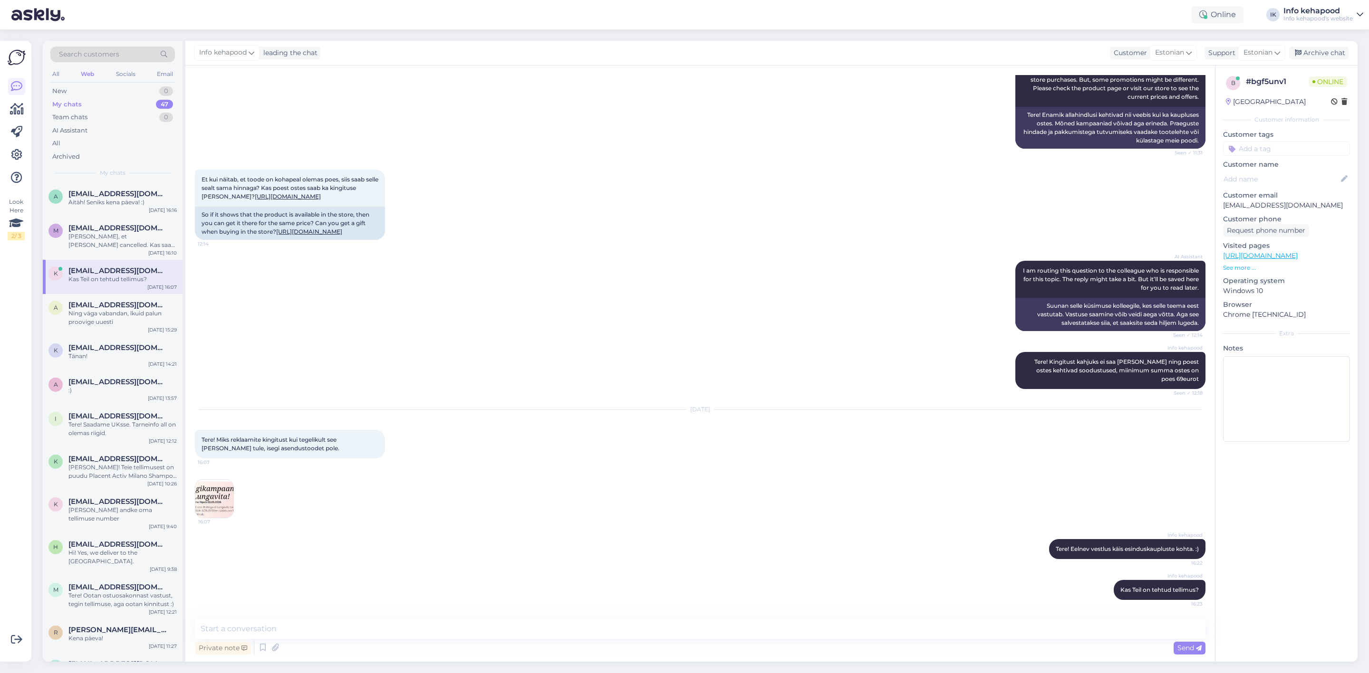
drag, startPoint x: 0, startPoint y: 210, endPoint x: 465, endPoint y: 392, distance: 498.7
click at [465, 392] on div "Info kehapood Tere! Kingitust kahjuks ei saa [PERSON_NAME] ning poest ostes keh…" at bounding box center [700, 371] width 1010 height 58
click at [104, 240] on div "[PERSON_NAME], et [PERSON_NAME] cancelled. Kas saan kuidagi veel aidata? :)" at bounding box center [122, 240] width 108 height 17
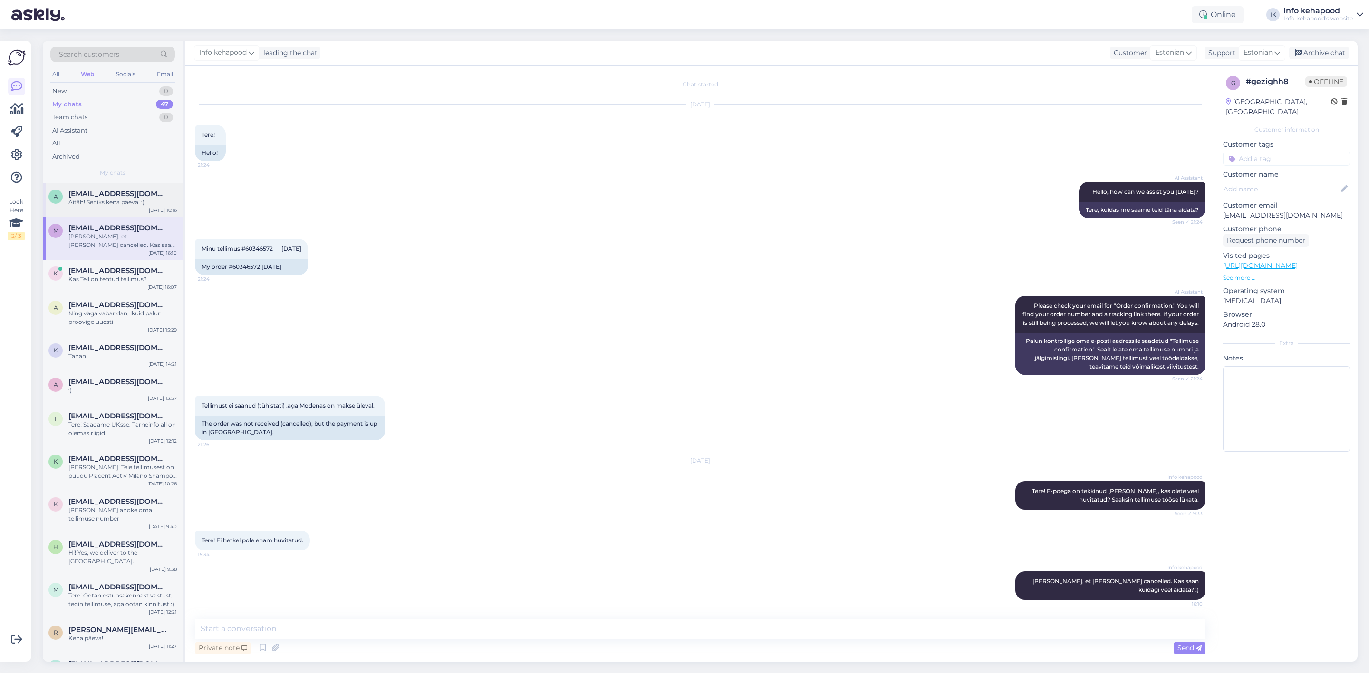
click at [101, 188] on div "a [EMAIL_ADDRESS][DOMAIN_NAME] Aitäh! Seniks kena päeva! :) [DATE] 16:16" at bounding box center [113, 200] width 140 height 34
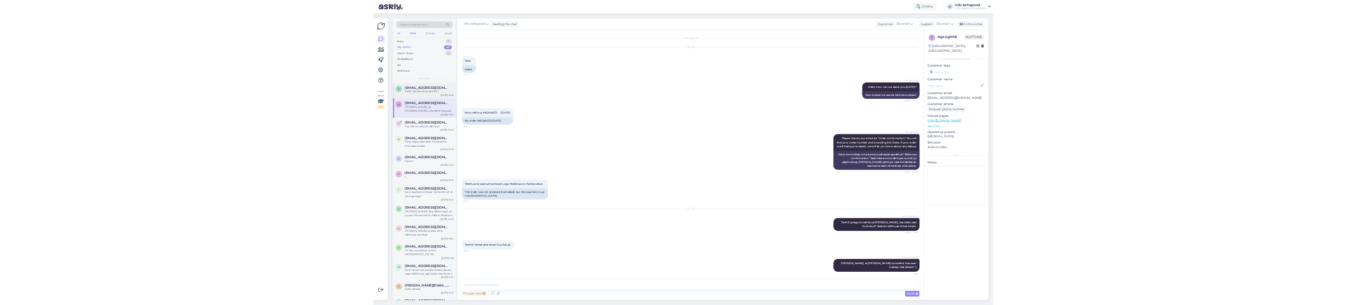
scroll to position [198, 0]
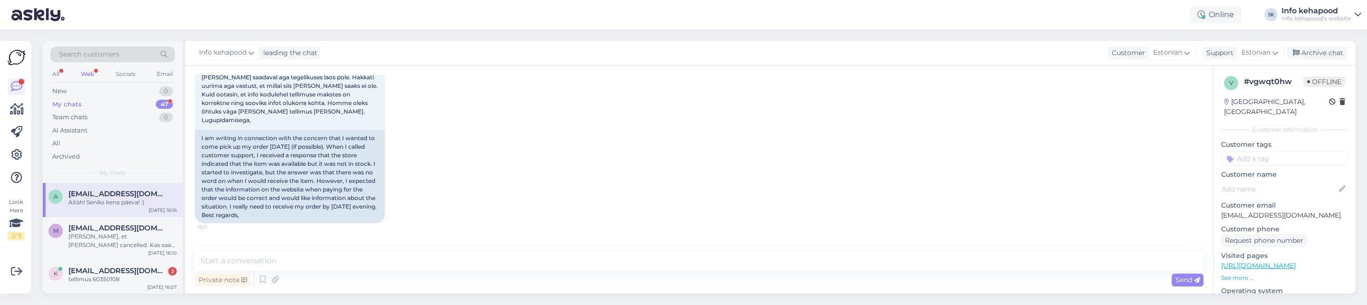
click at [138, 101] on div "My chats 47" at bounding box center [112, 104] width 125 height 13
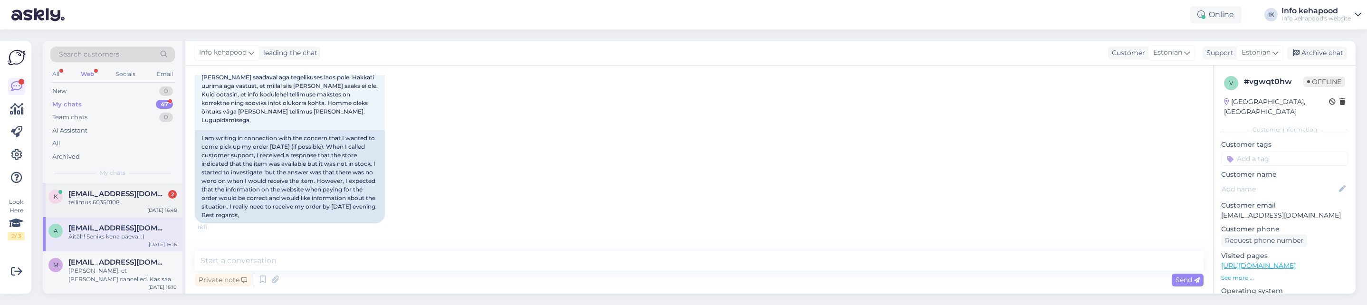
click at [124, 211] on div "k [EMAIL_ADDRESS][DOMAIN_NAME] 2 tellimus 60350108 [DATE] 16:48" at bounding box center [113, 200] width 140 height 34
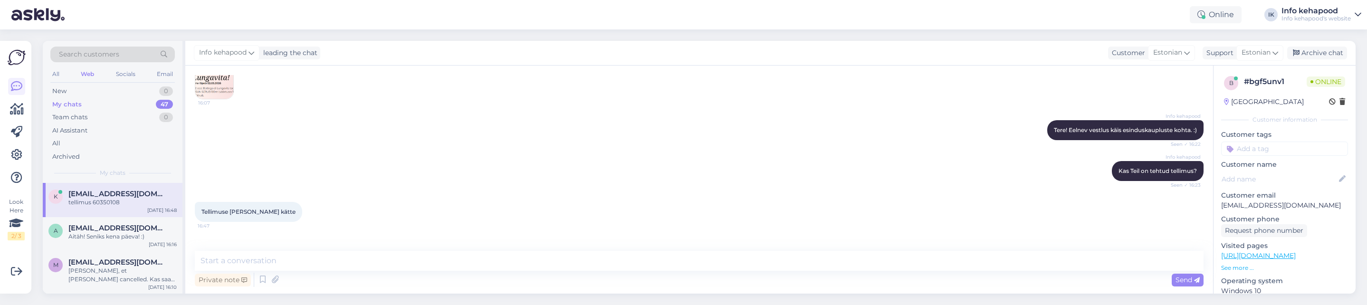
scroll to position [2013, 0]
